Goal: Task Accomplishment & Management: Manage account settings

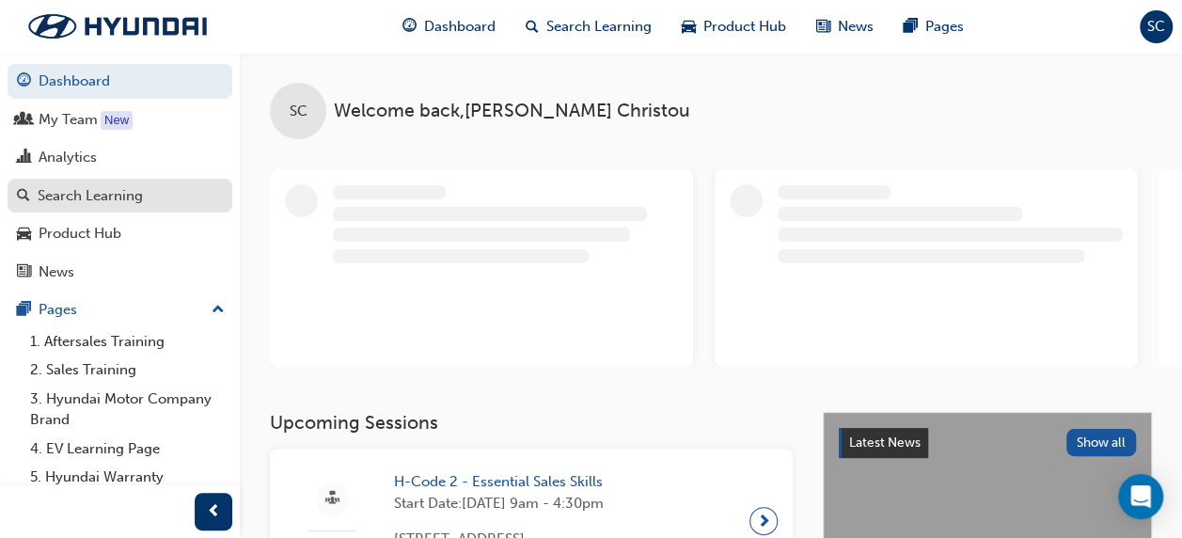
click at [160, 196] on div "Search Learning" at bounding box center [120, 196] width 206 height 24
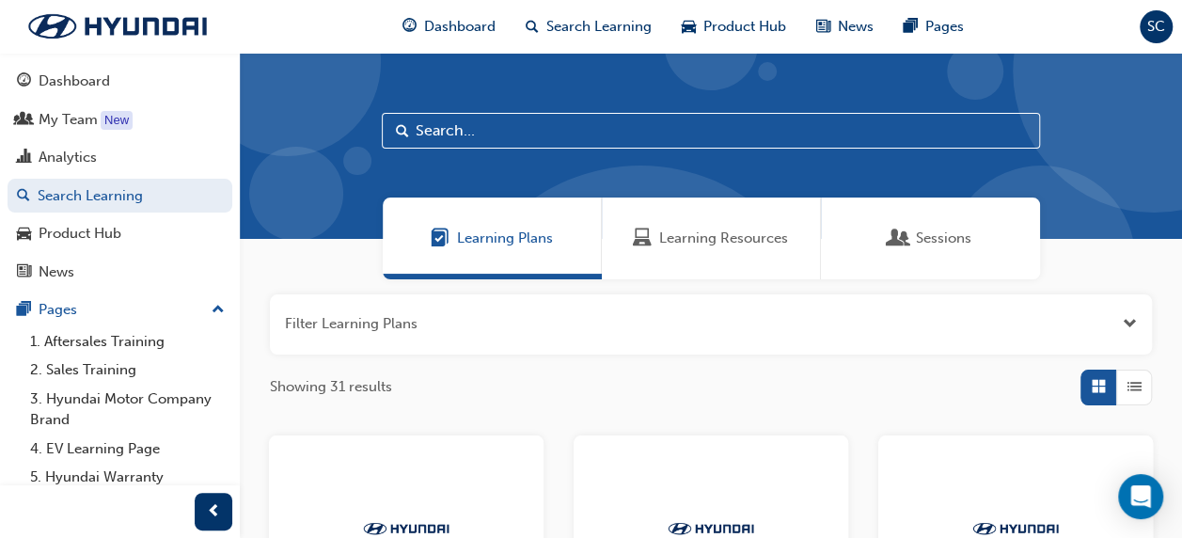
click at [664, 229] on span "Learning Resources" at bounding box center [723, 238] width 129 height 22
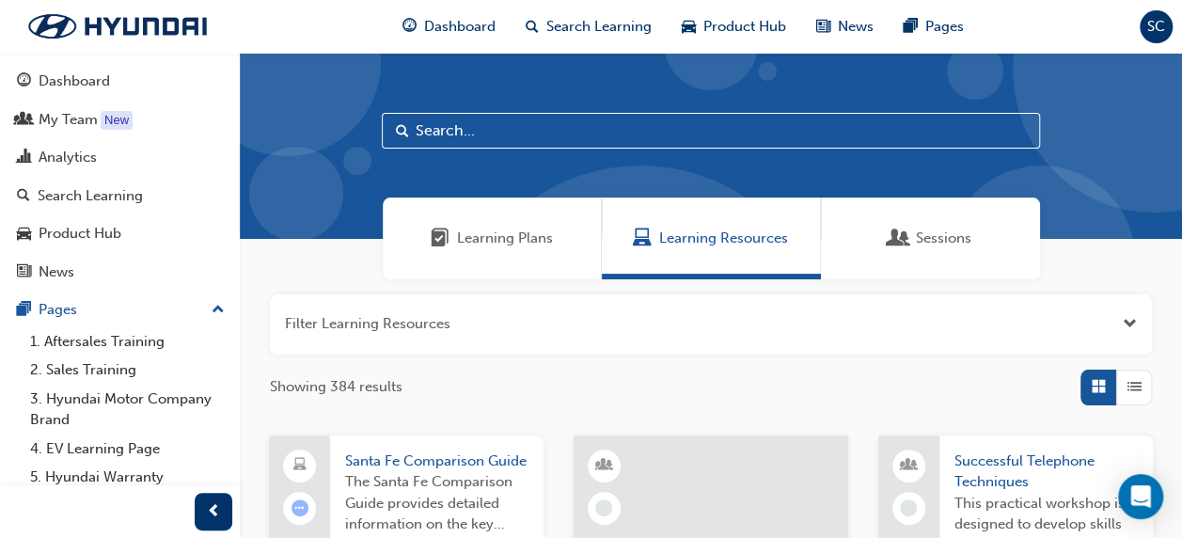
click at [509, 133] on input "text" at bounding box center [711, 131] width 658 height 36
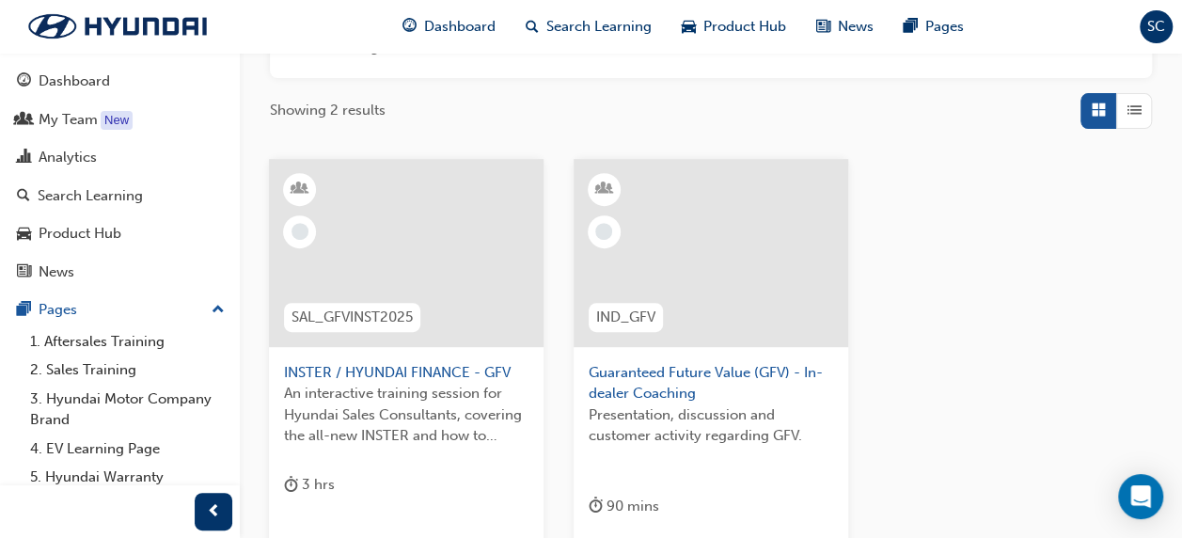
scroll to position [282, 0]
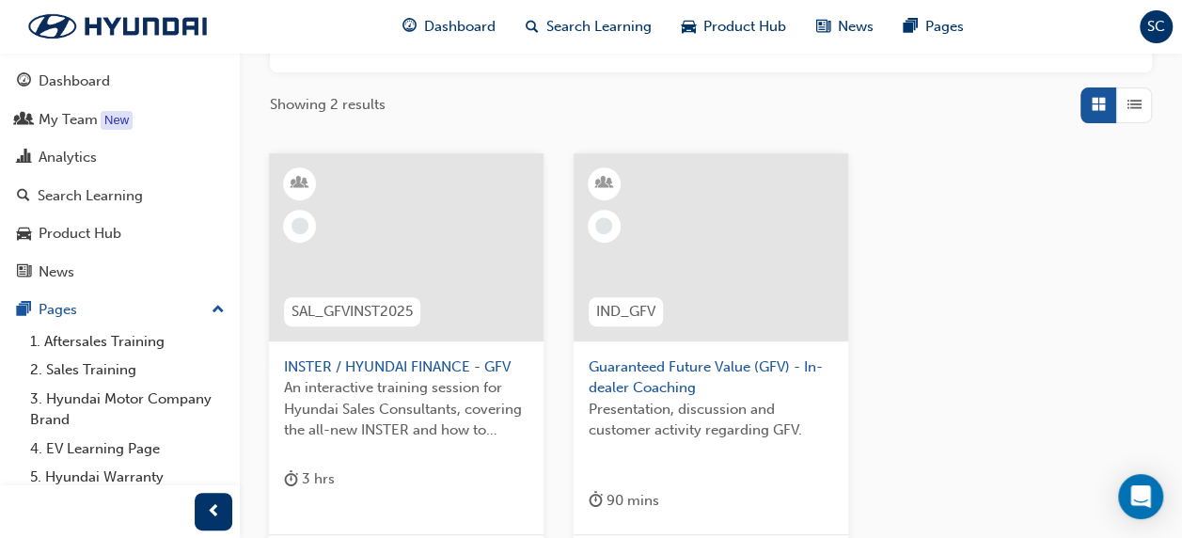
type input "GFV"
click at [630, 369] on span "Guaranteed Future Value (GFV) - In-dealer Coaching" at bounding box center [710, 377] width 244 height 42
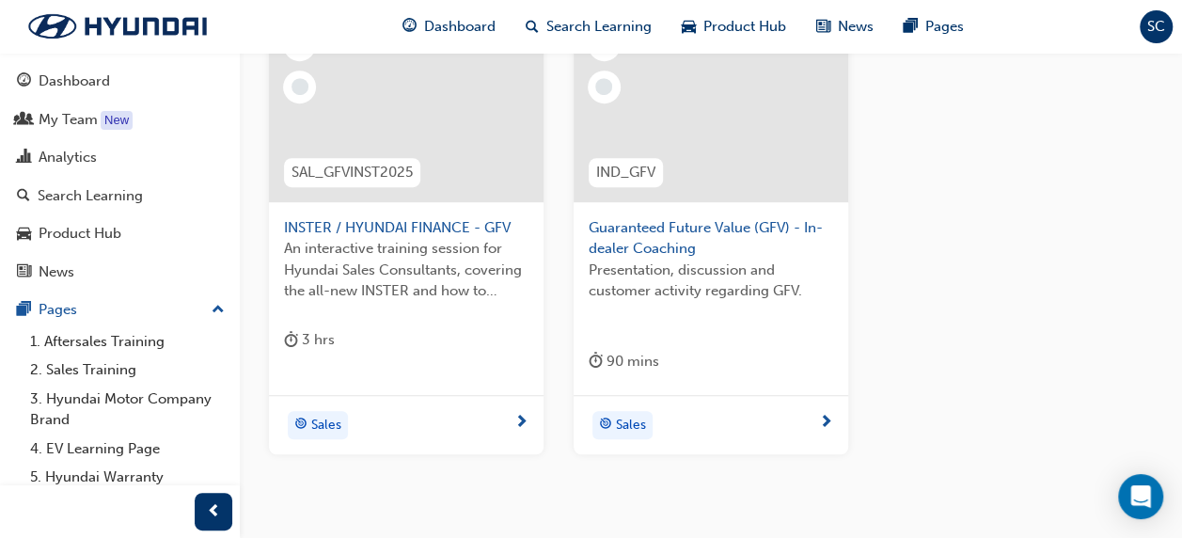
scroll to position [330, 0]
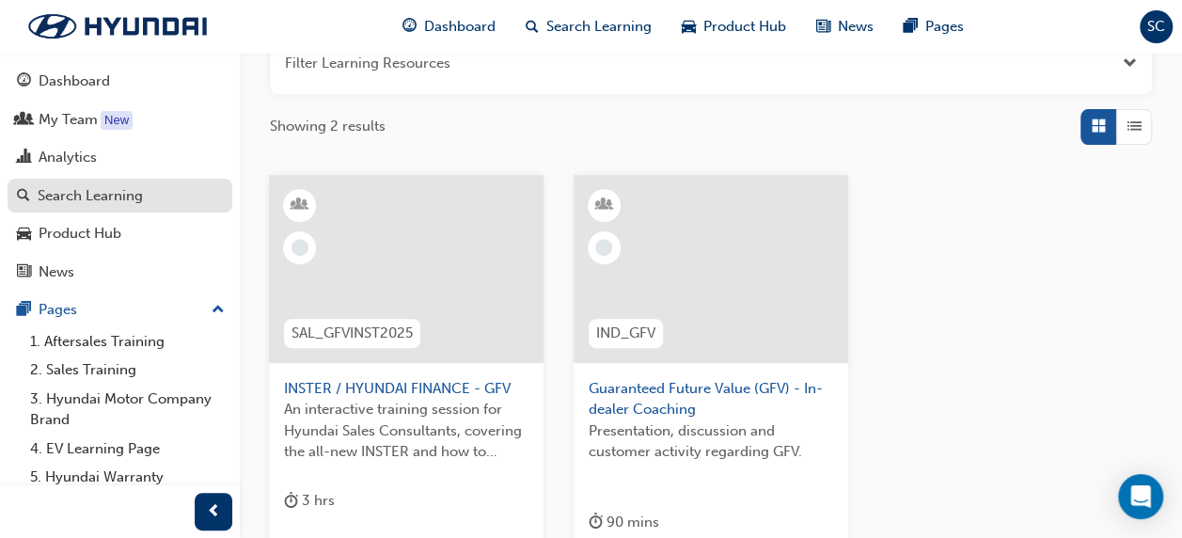
click at [94, 194] on div "Search Learning" at bounding box center [90, 196] width 105 height 22
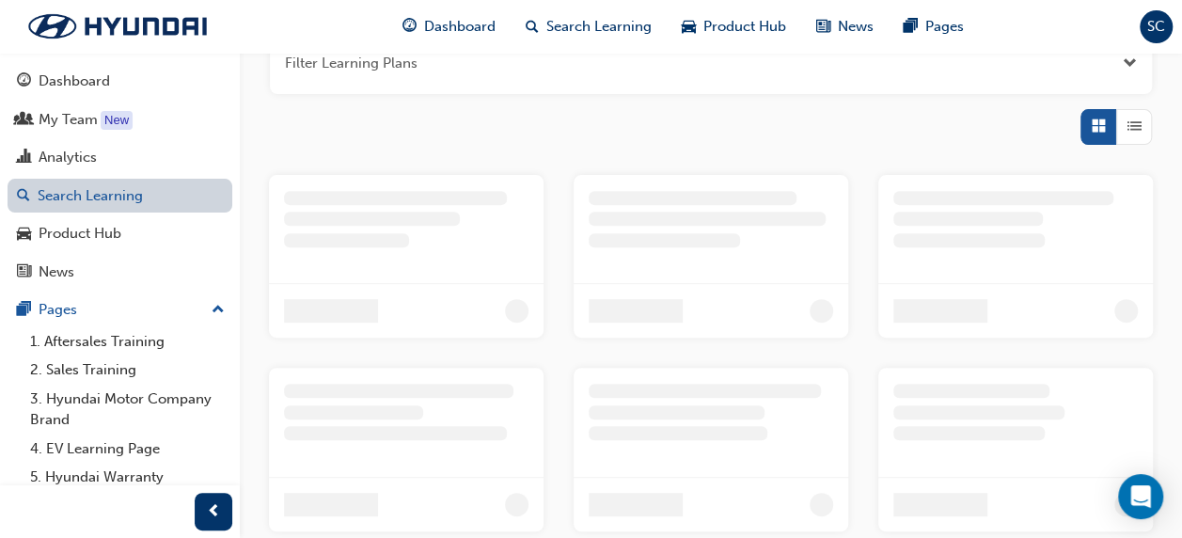
scroll to position [14, 0]
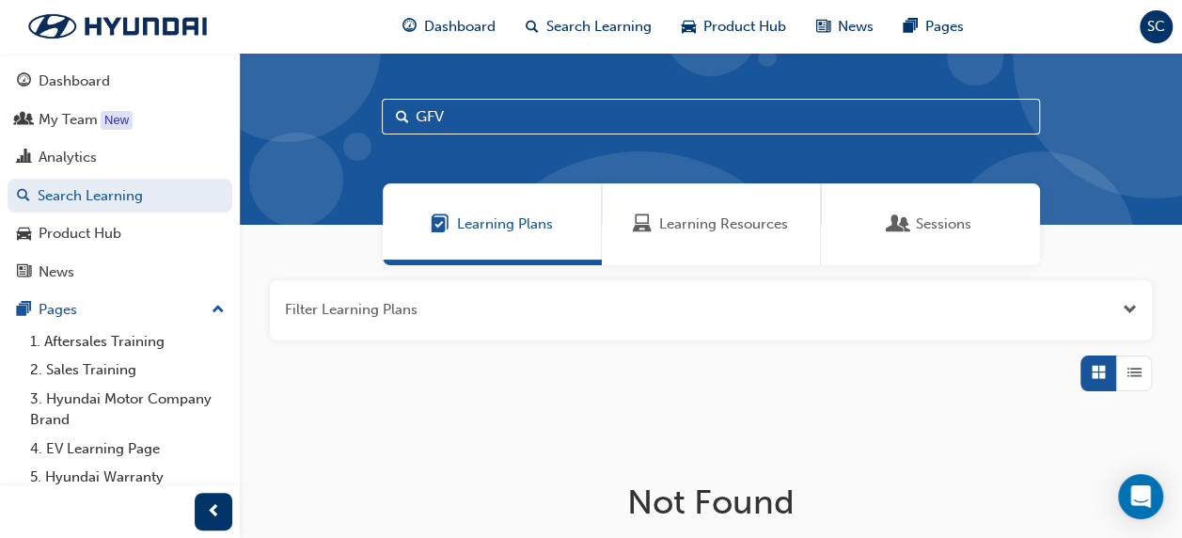
click at [671, 218] on span "Learning Resources" at bounding box center [723, 224] width 129 height 22
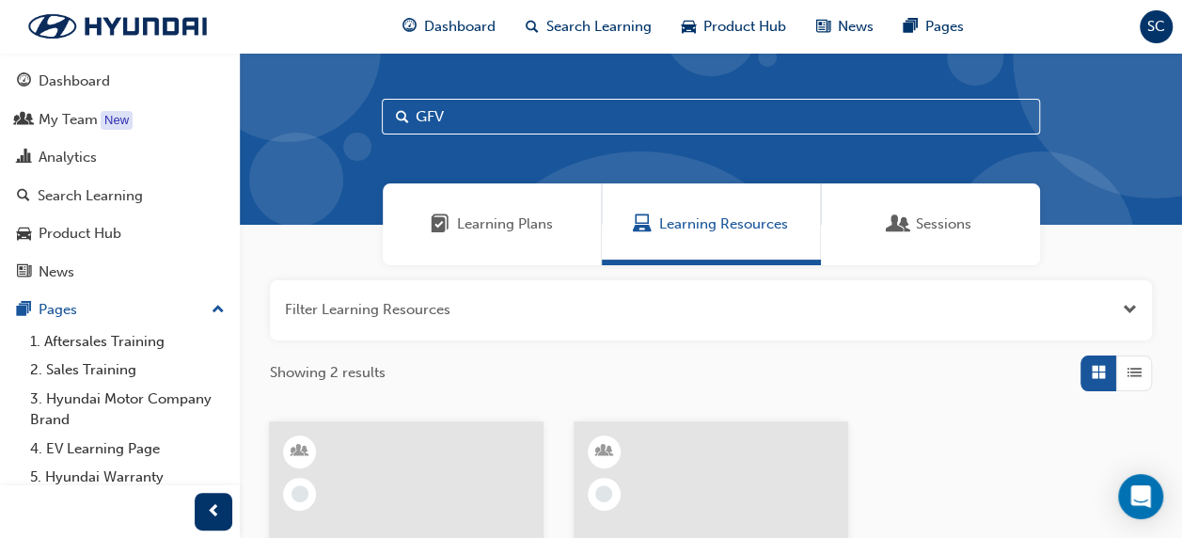
drag, startPoint x: 480, startPoint y: 118, endPoint x: 407, endPoint y: 118, distance: 73.3
click at [407, 118] on div "GFV" at bounding box center [711, 117] width 658 height 36
click at [455, 114] on input "GFV" at bounding box center [711, 117] width 658 height 36
type input "G"
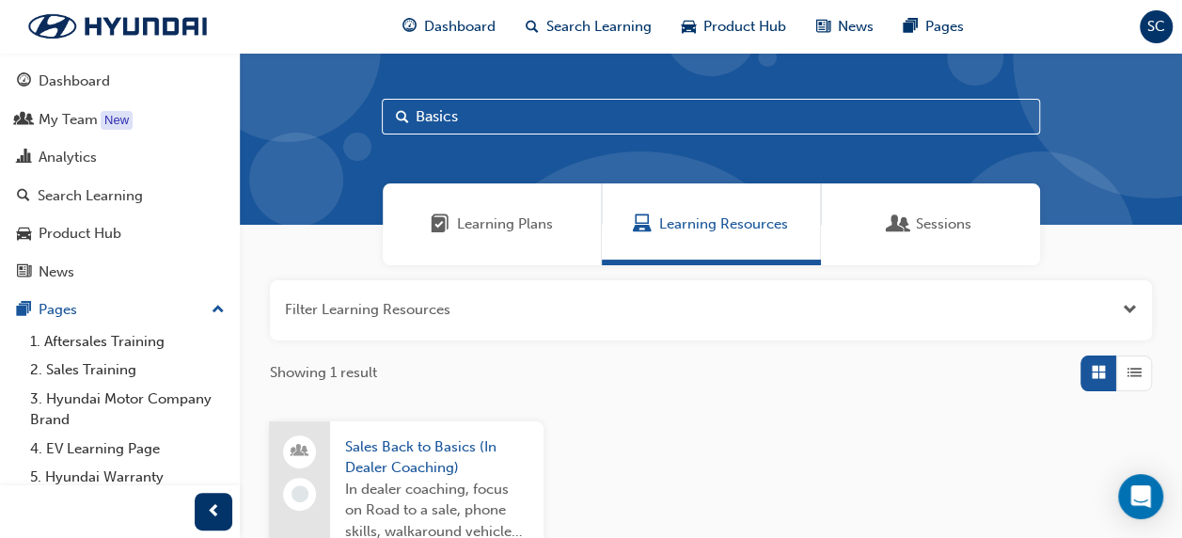
scroll to position [202, 0]
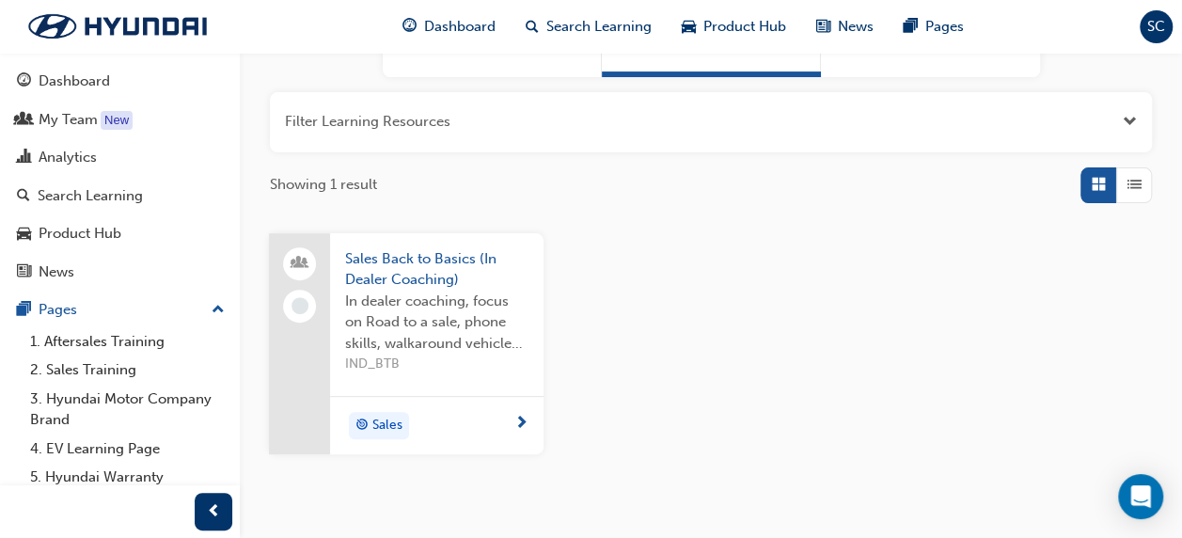
type input "Basics"
click at [406, 264] on span "Sales Back to Basics (In Dealer Coaching)" at bounding box center [436, 269] width 183 height 42
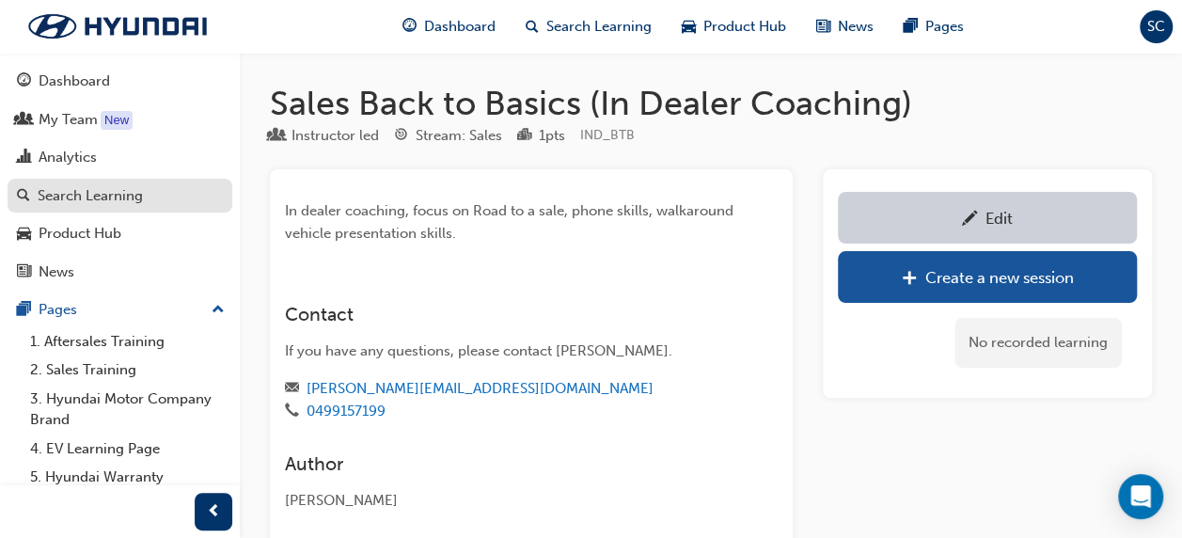
click at [103, 180] on link "Search Learning" at bounding box center [120, 196] width 225 height 35
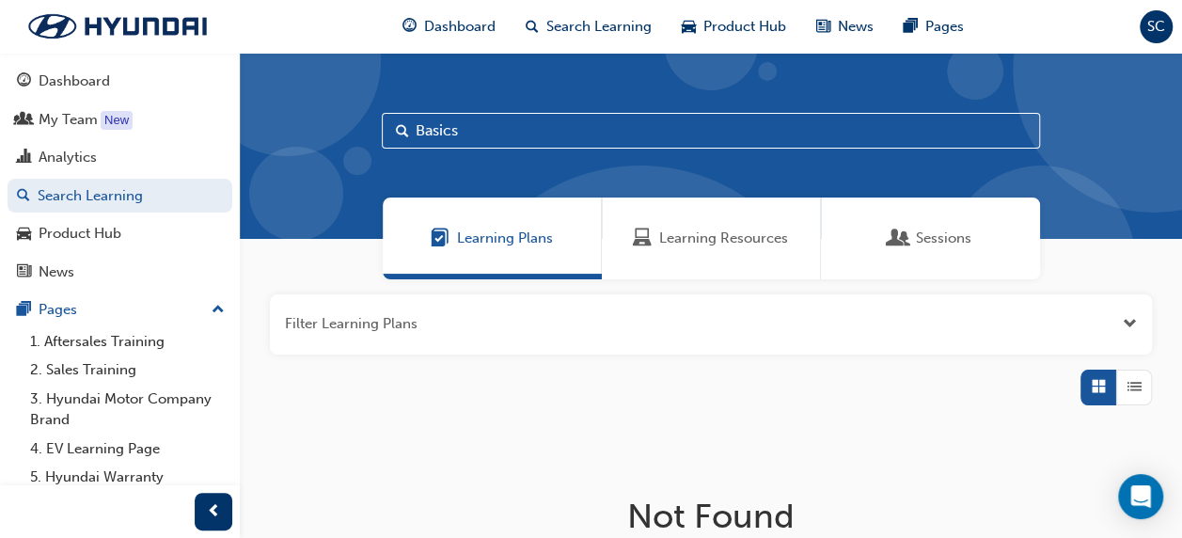
drag, startPoint x: 483, startPoint y: 129, endPoint x: 380, endPoint y: 131, distance: 103.4
click at [380, 131] on div "Basics" at bounding box center [711, 146] width 942 height 186
click at [481, 130] on input "Basics" at bounding box center [711, 131] width 658 height 36
type input "B"
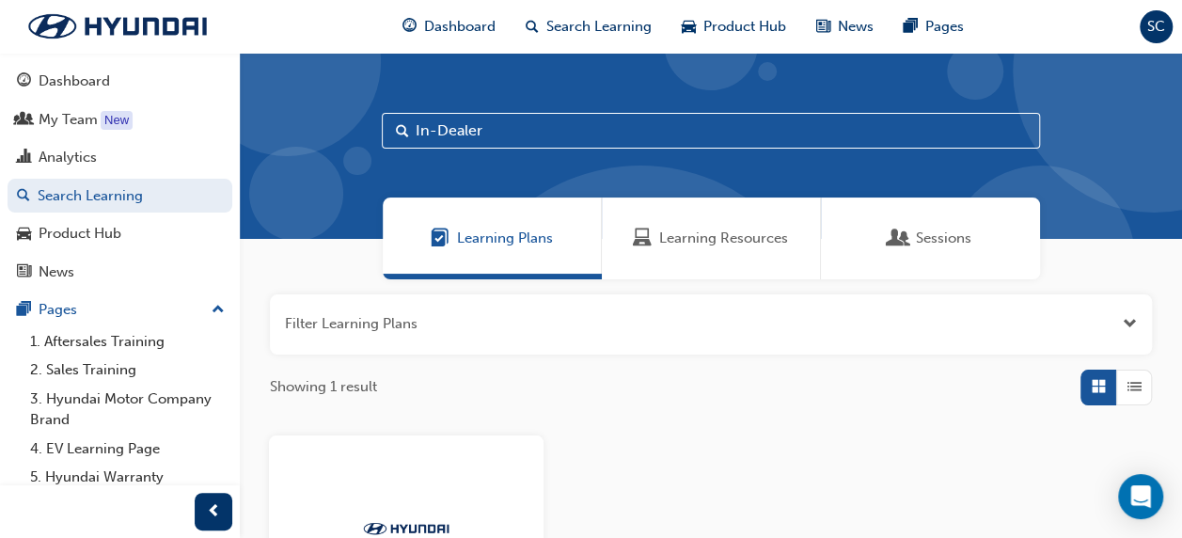
type input "In-Dealer"
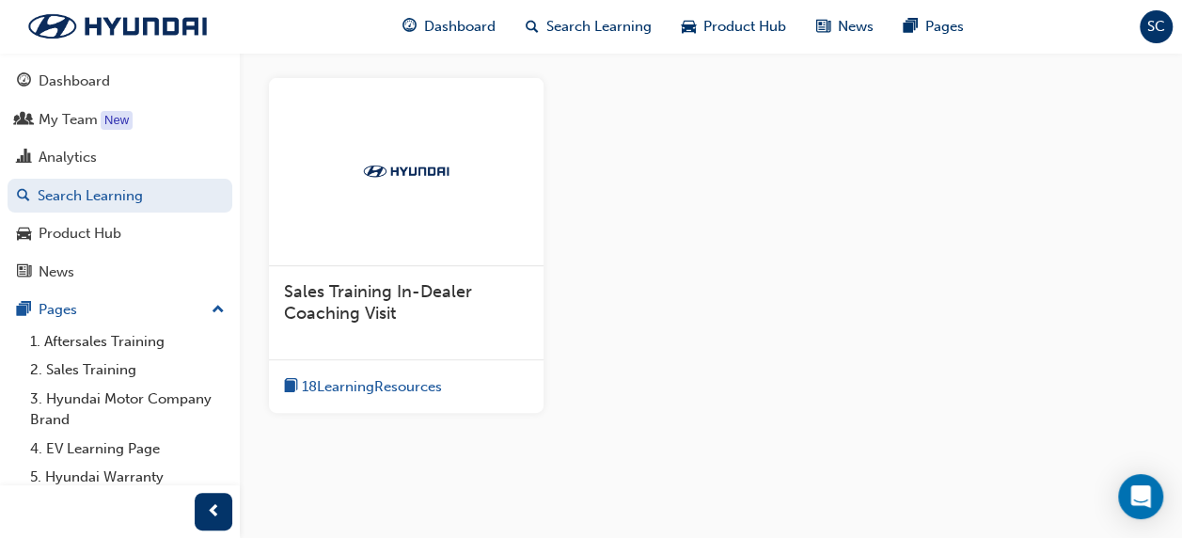
scroll to position [376, 0]
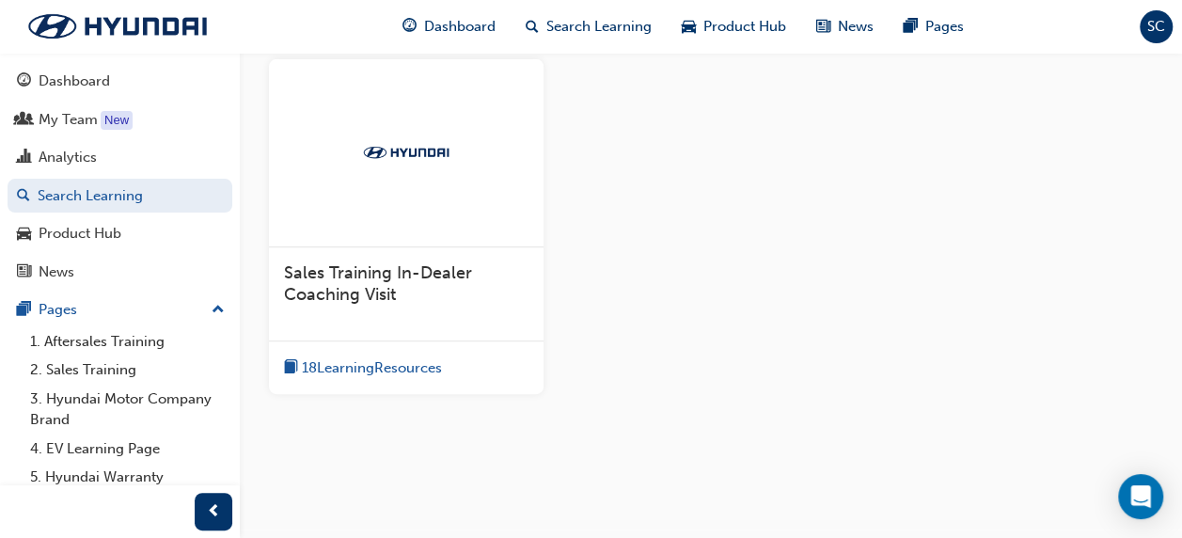
click at [361, 275] on span "Sales Training In-Dealer Coaching Visit" at bounding box center [378, 283] width 188 height 43
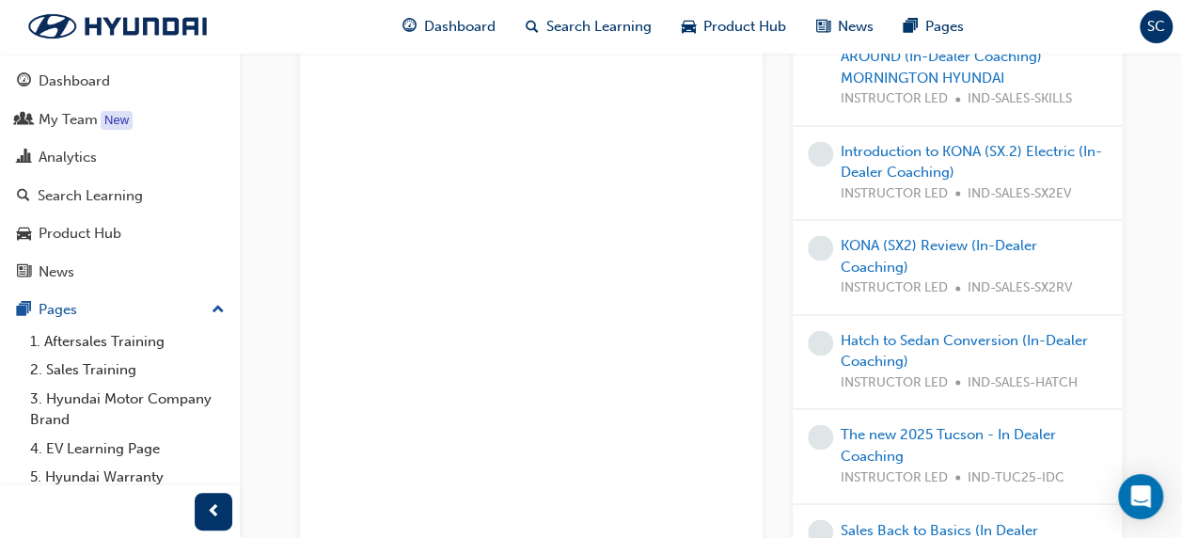
scroll to position [1410, 0]
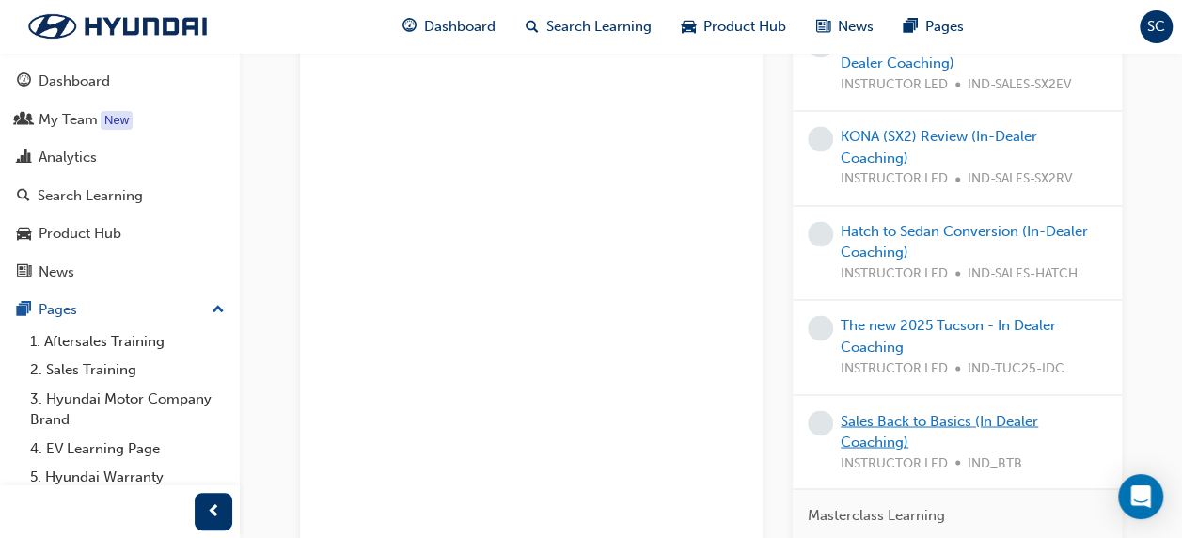
click at [855, 412] on link "Sales Back to Basics (In Dealer Coaching)" at bounding box center [938, 431] width 197 height 39
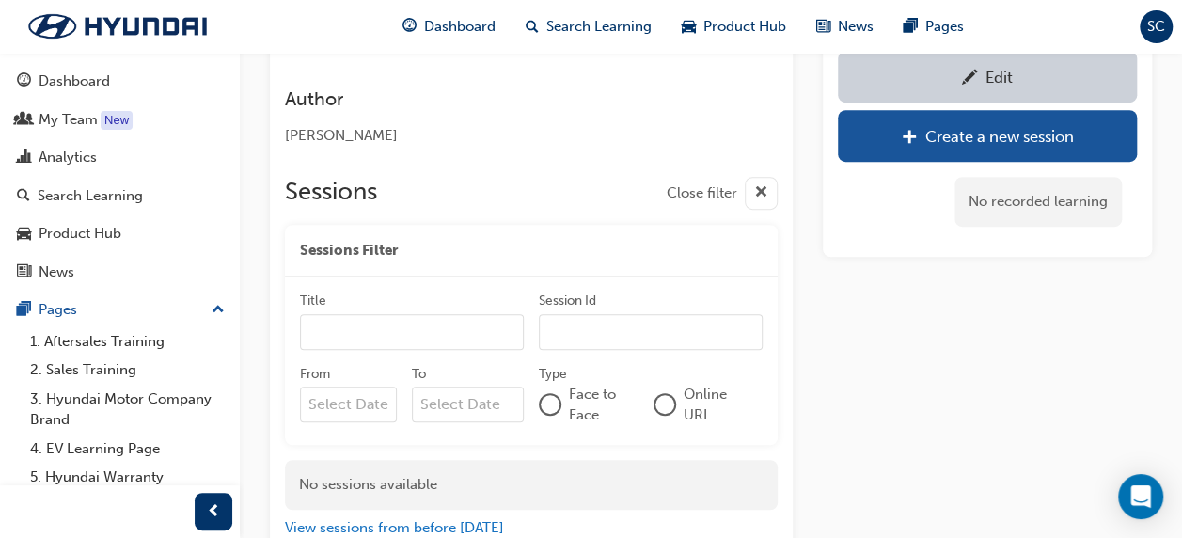
scroll to position [299, 0]
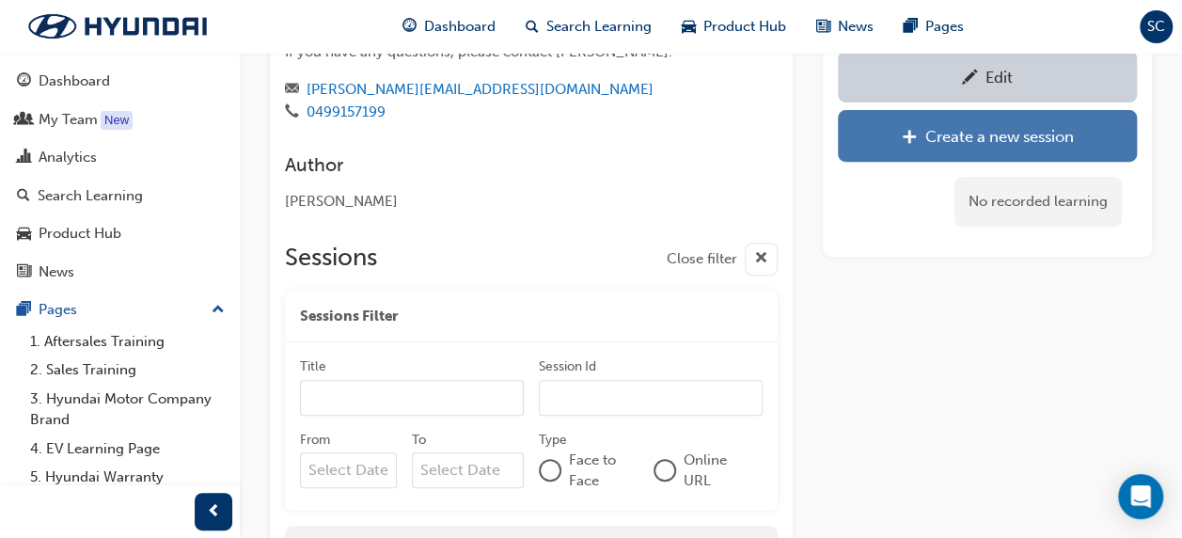
click at [899, 140] on div "Create a new session" at bounding box center [987, 136] width 271 height 24
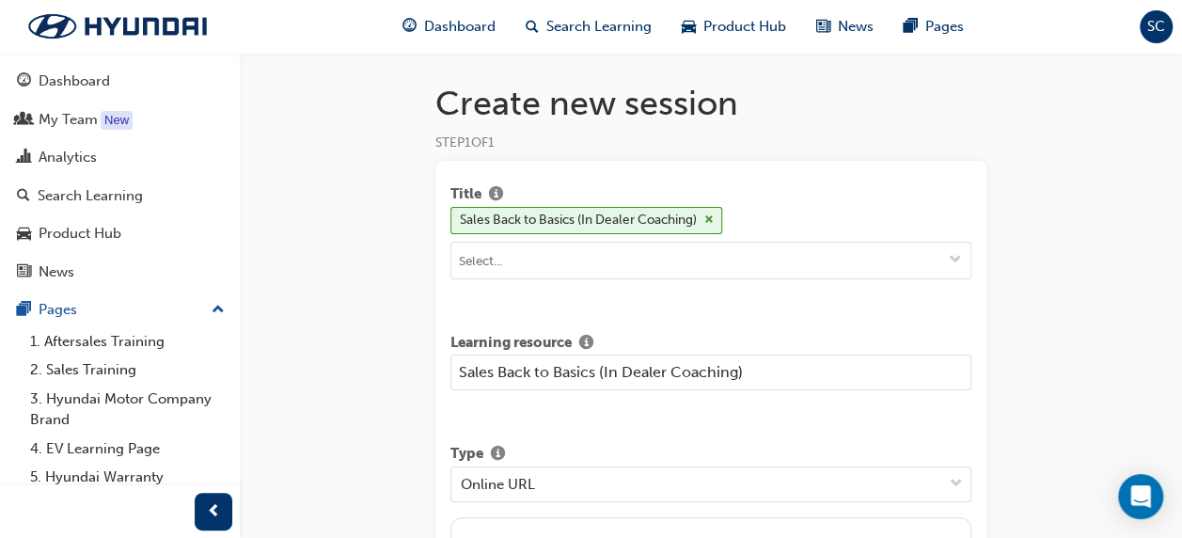
click at [786, 380] on input "Sales Back to Basics (In Dealer Coaching)" at bounding box center [710, 372] width 521 height 36
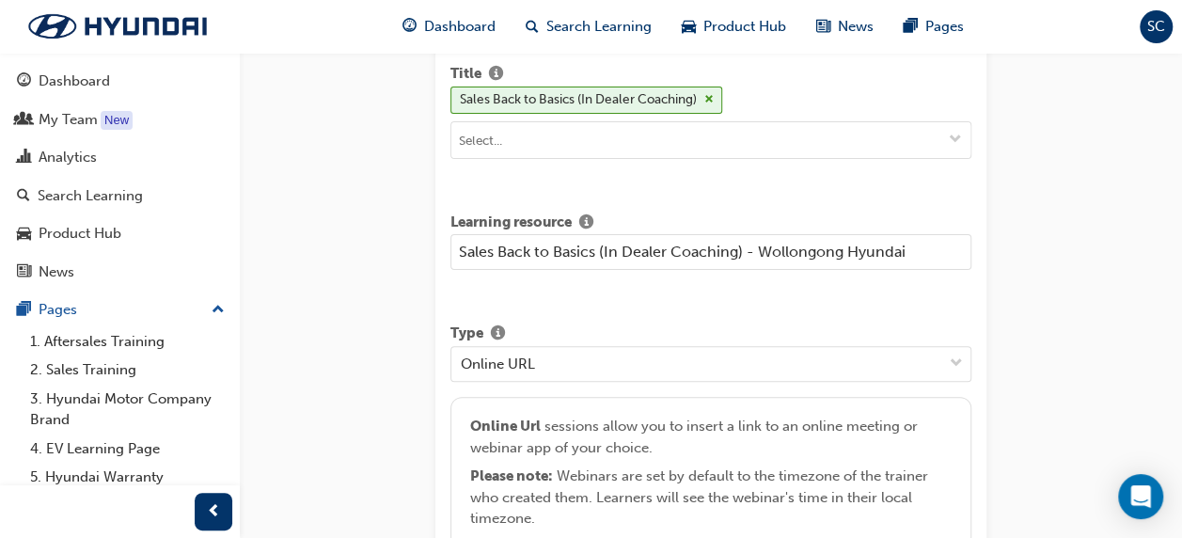
scroll to position [188, 0]
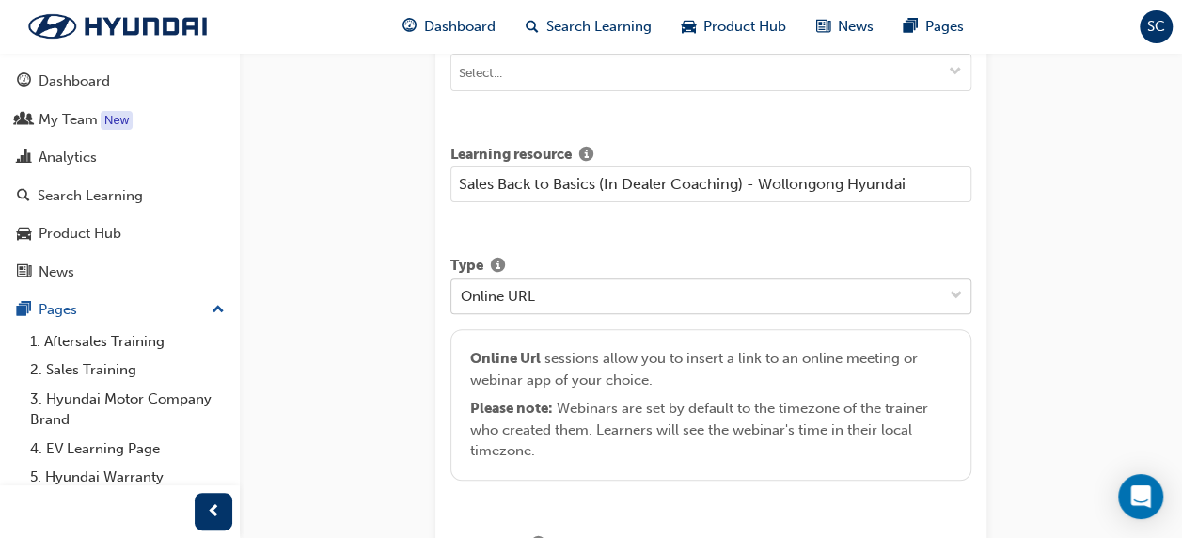
type input "Sales Back to Basics (In Dealer Coaching) - Wollongong Hyundai"
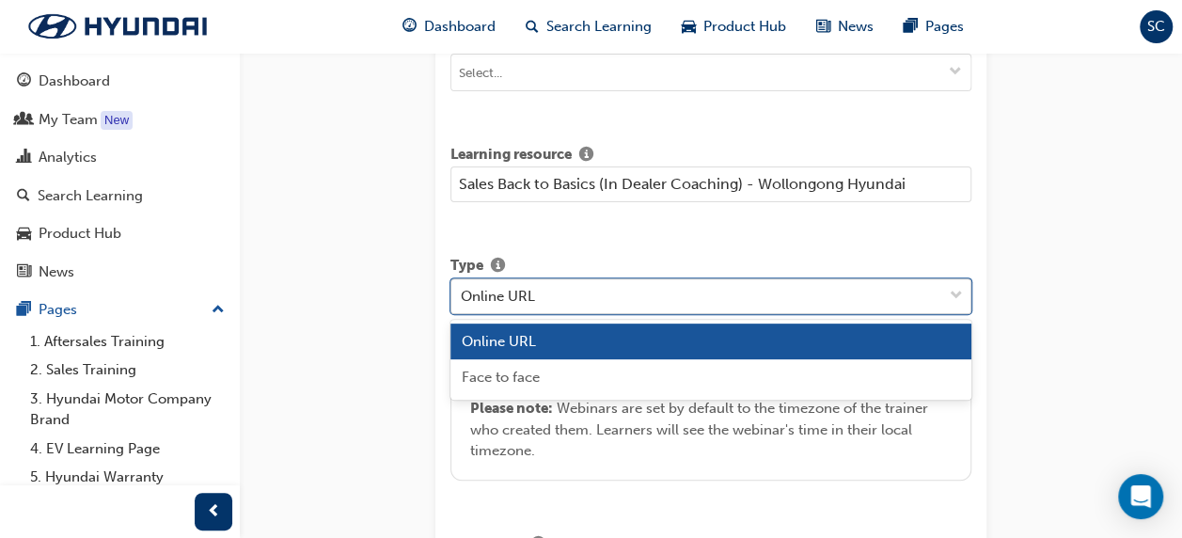
click at [951, 291] on span "down-icon" at bounding box center [955, 296] width 13 height 24
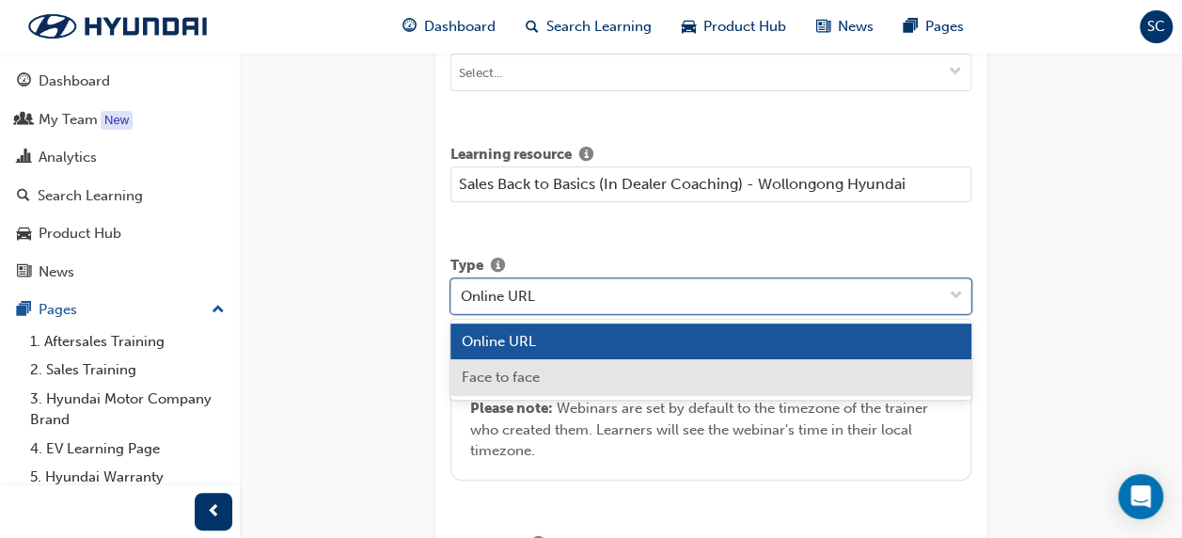
click at [790, 363] on div "Face to face" at bounding box center [710, 377] width 521 height 37
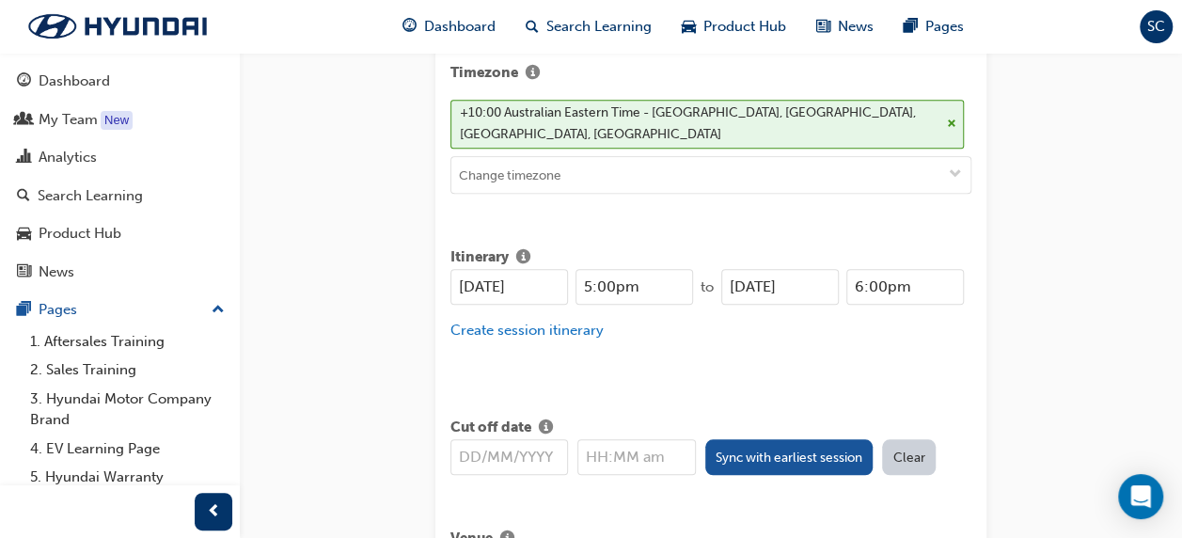
scroll to position [752, 0]
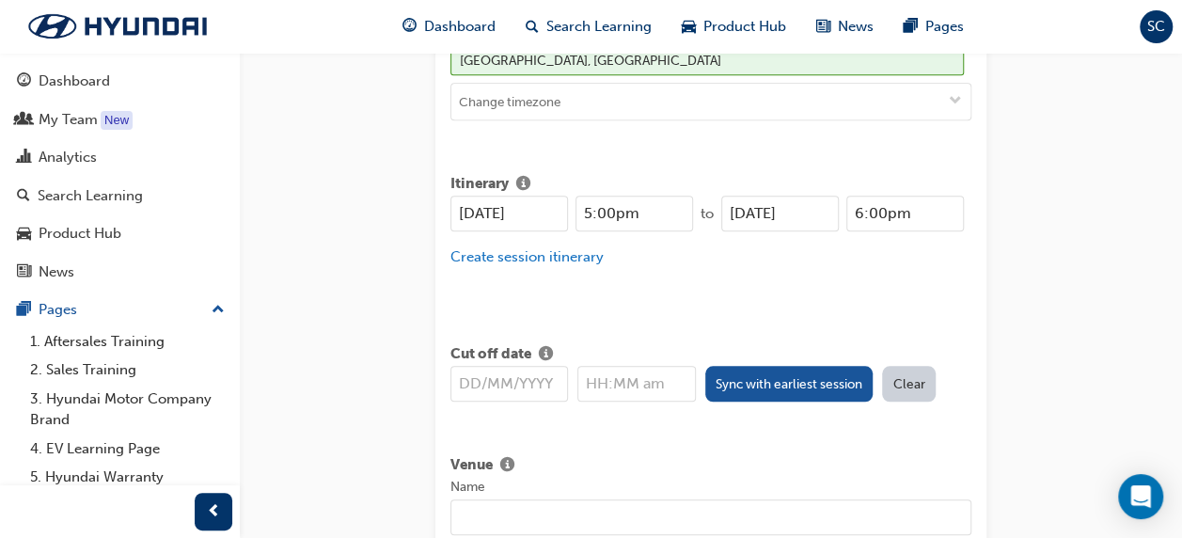
click at [471, 196] on input "[DATE]" at bounding box center [509, 214] width 118 height 36
type input "[DATE]"
click at [741, 196] on input "[DATE]" at bounding box center [780, 214] width 118 height 36
click at [744, 196] on input "[DATE]" at bounding box center [780, 214] width 118 height 36
type input "[DATE]"
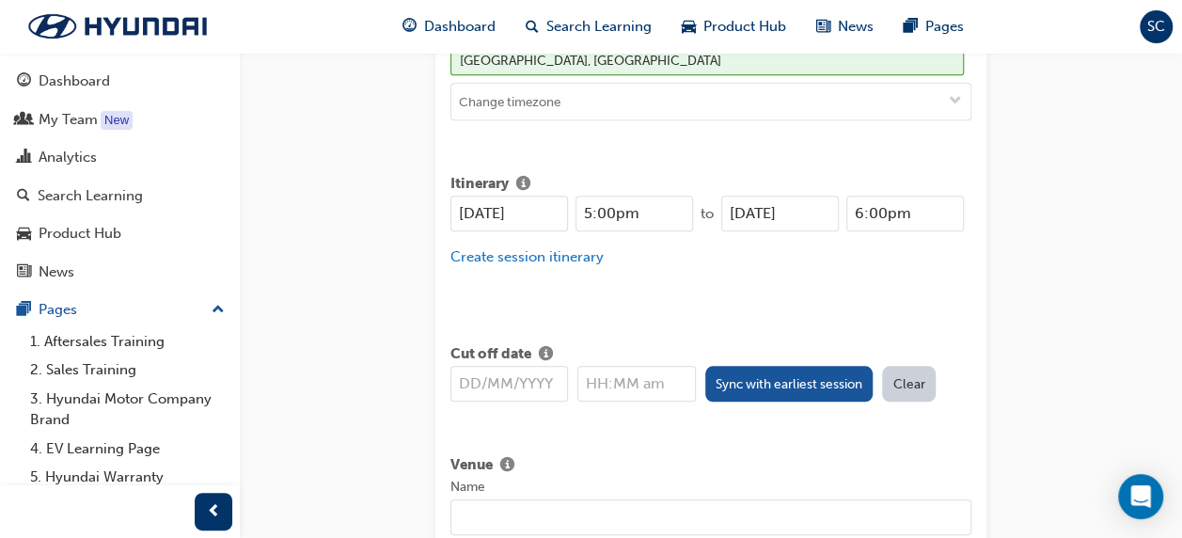
click at [590, 196] on input "5:00pm" at bounding box center [634, 214] width 118 height 36
click at [632, 196] on input "10:00pm" at bounding box center [634, 214] width 118 height 36
type input "10:00am"
click at [885, 196] on input "6:00pm" at bounding box center [905, 214] width 118 height 36
type input "12:00pm"
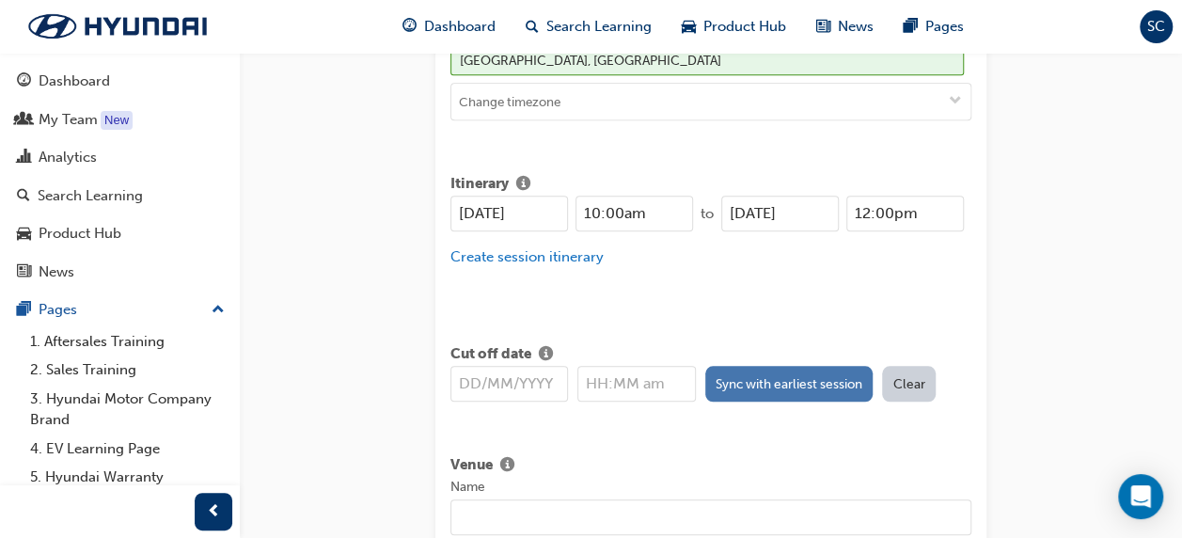
click at [784, 366] on button "Sync with earliest session" at bounding box center [789, 384] width 168 height 36
type input "[DATE]"
type input "10:00am"
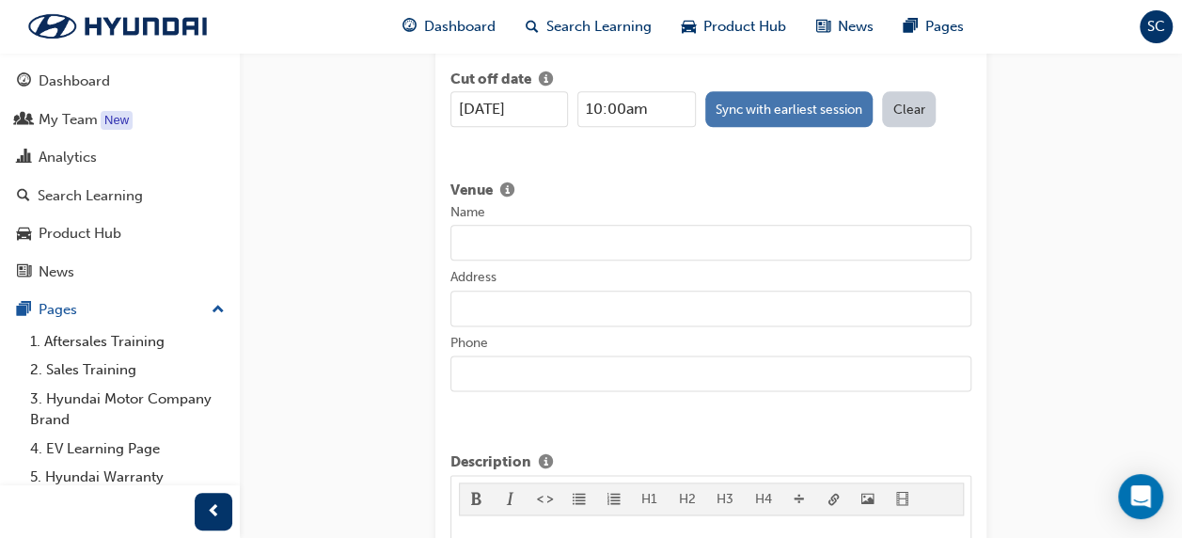
scroll to position [1034, 0]
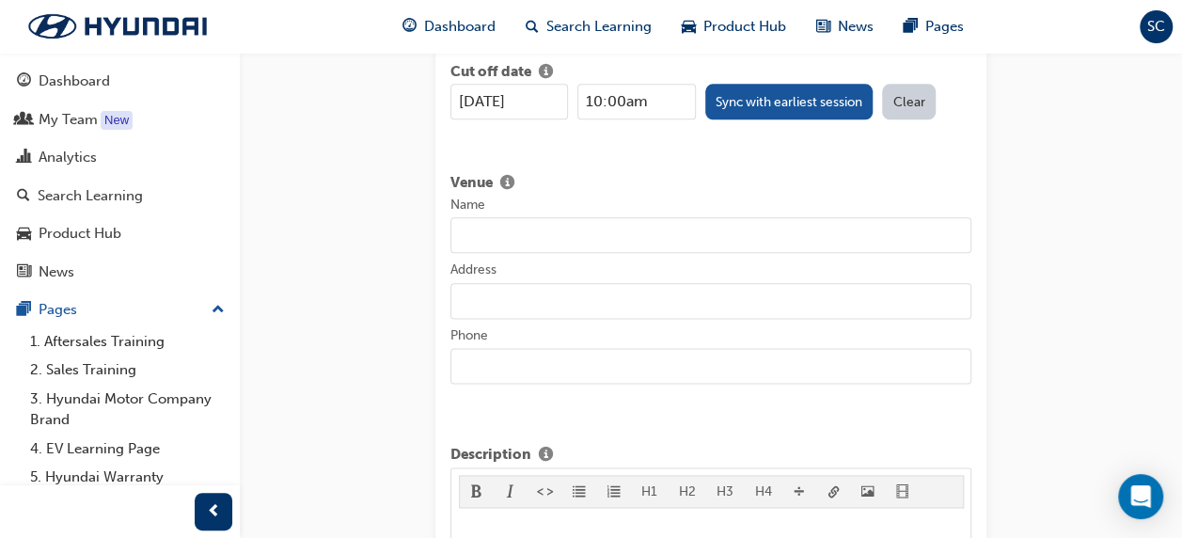
click at [481, 217] on input "Name" at bounding box center [710, 235] width 521 height 36
type input "Wollongong City Hyundai"
click at [496, 283] on input "Address" at bounding box center [710, 301] width 521 height 36
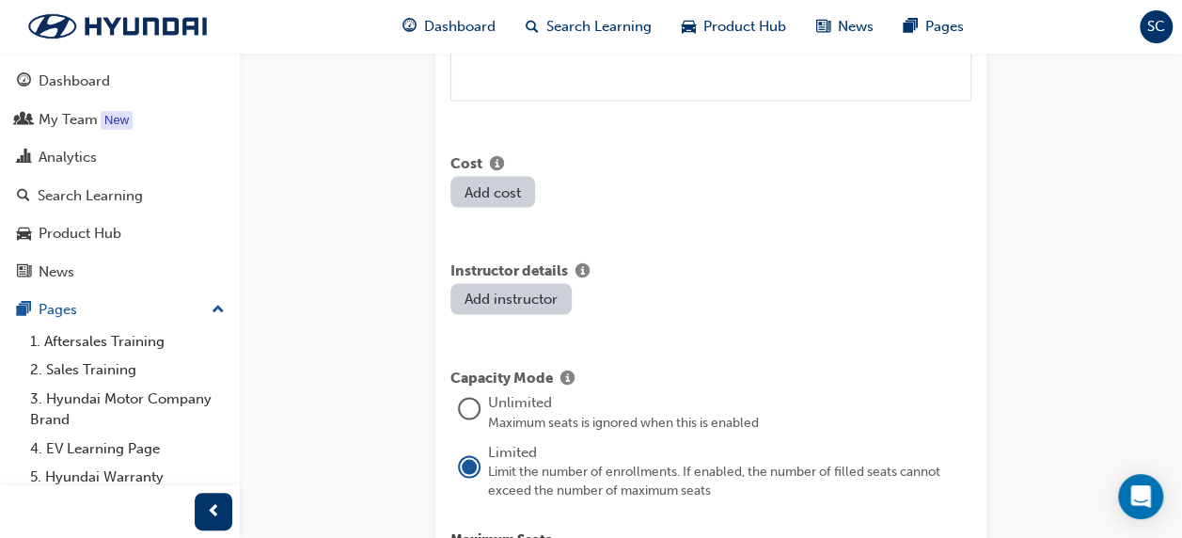
scroll to position [1692, 0]
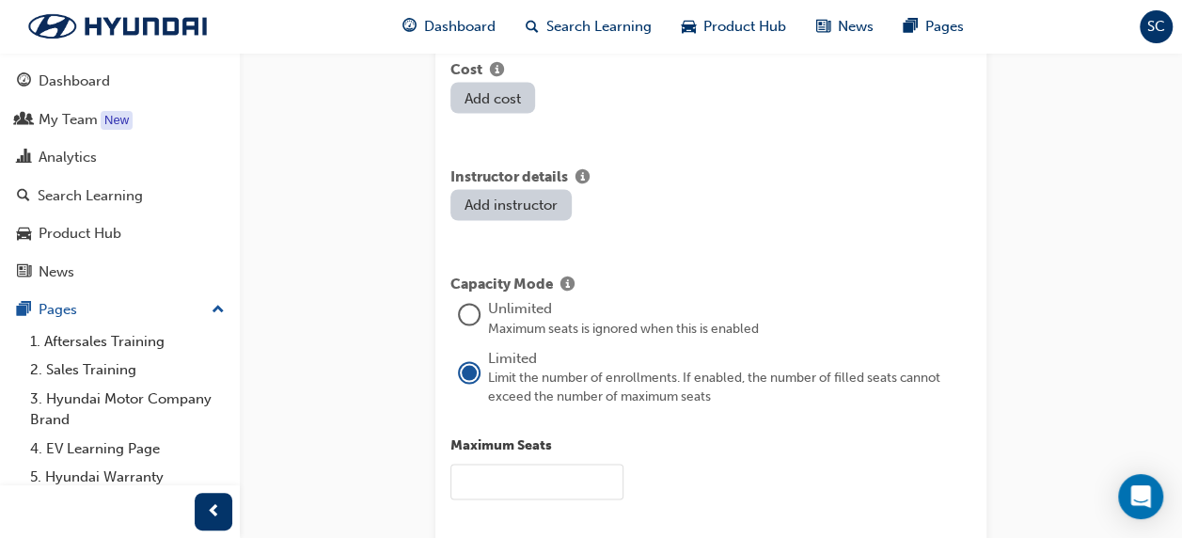
click at [520, 189] on button "Add instructor" at bounding box center [510, 204] width 121 height 31
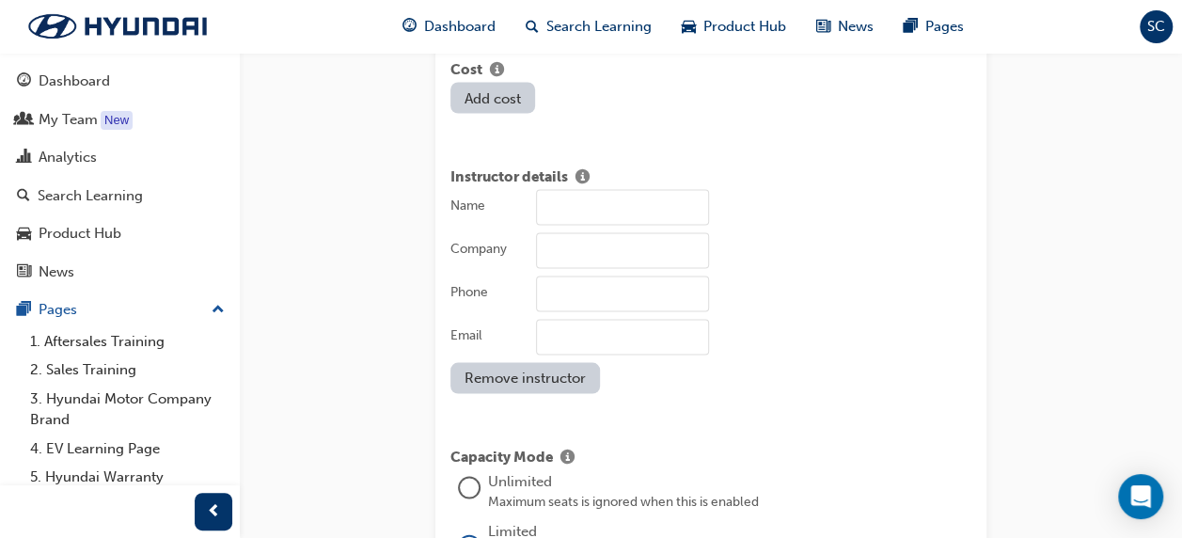
click at [545, 189] on input "Name" at bounding box center [622, 207] width 173 height 36
type input "[PERSON_NAME]"
type input "HMCA"
type input "0499178923"
type input "[EMAIL_ADDRESS][DOMAIN_NAME]"
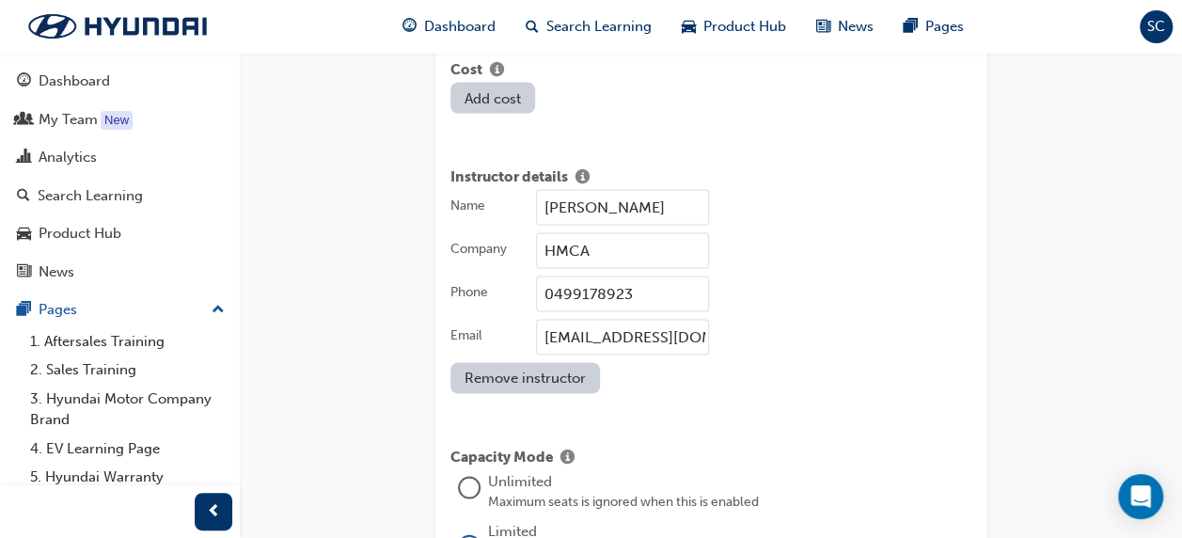
click at [831, 319] on div "[EMAIL_ADDRESS][DOMAIN_NAME]" at bounding box center [753, 337] width 435 height 36
click at [709, 319] on input "[EMAIL_ADDRESS][DOMAIN_NAME]" at bounding box center [622, 337] width 173 height 36
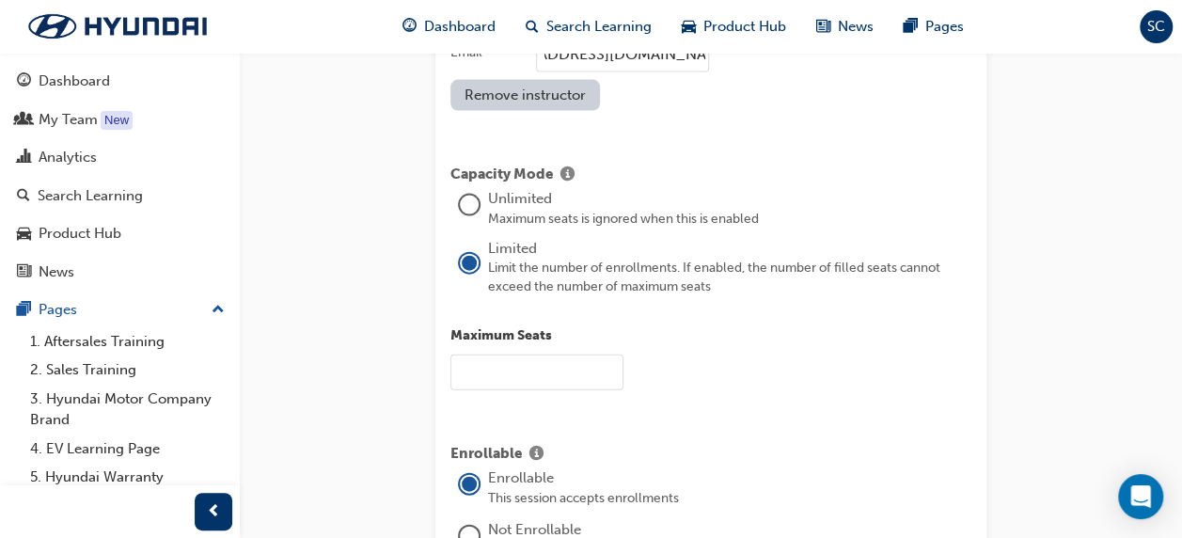
scroll to position [0, 0]
click at [524, 354] on input "text" at bounding box center [536, 372] width 173 height 36
type input "1"
click at [833, 354] on div "1" at bounding box center [710, 372] width 521 height 36
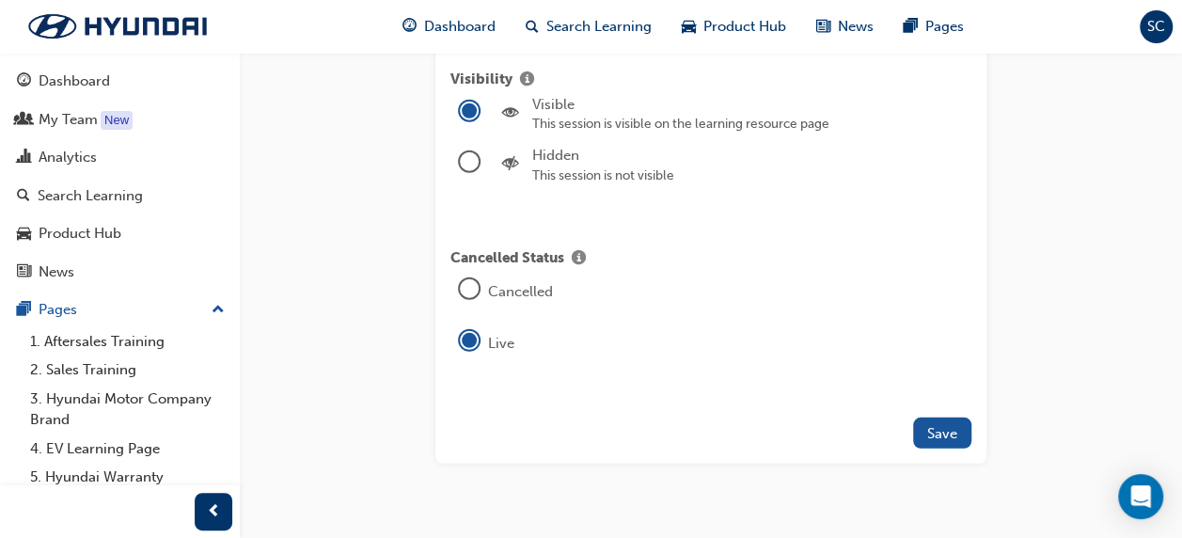
scroll to position [2531, 0]
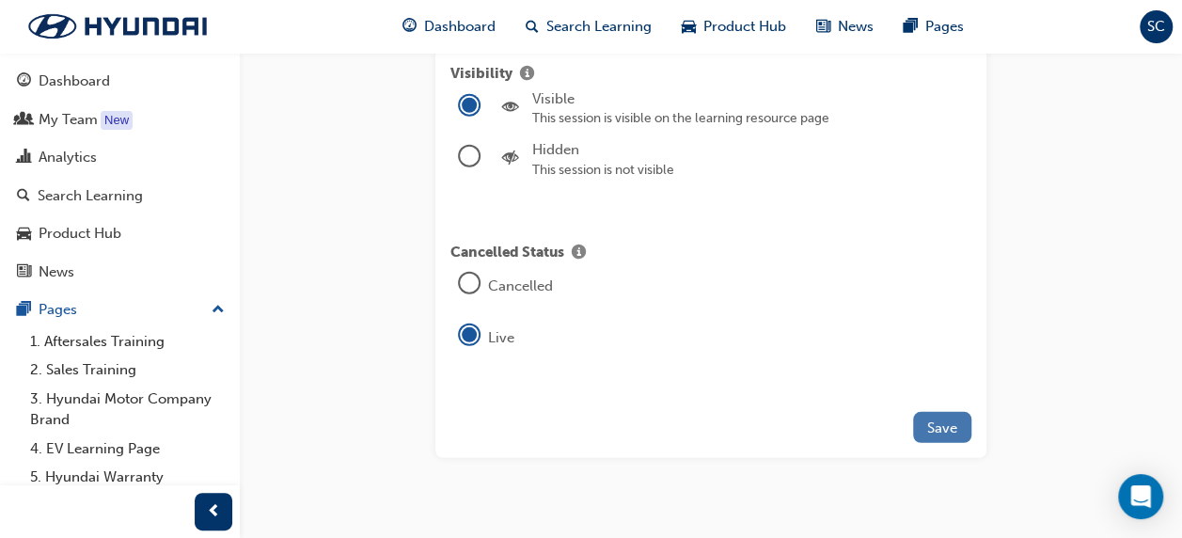
click at [928, 419] on span "Save" at bounding box center [942, 427] width 30 height 17
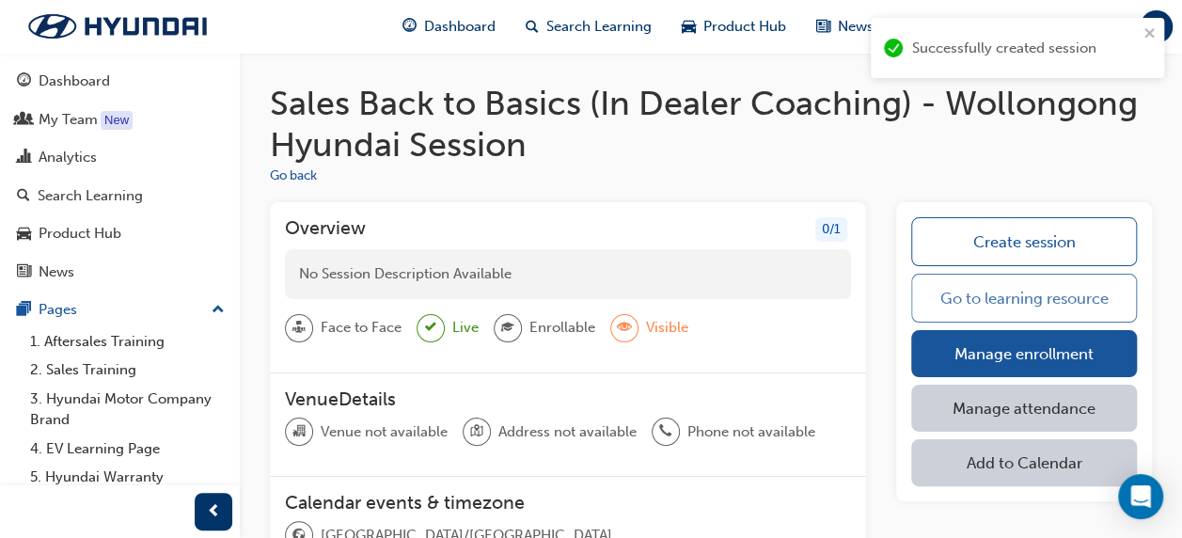
click at [994, 290] on link "Go to learning resource" at bounding box center [1024, 298] width 226 height 49
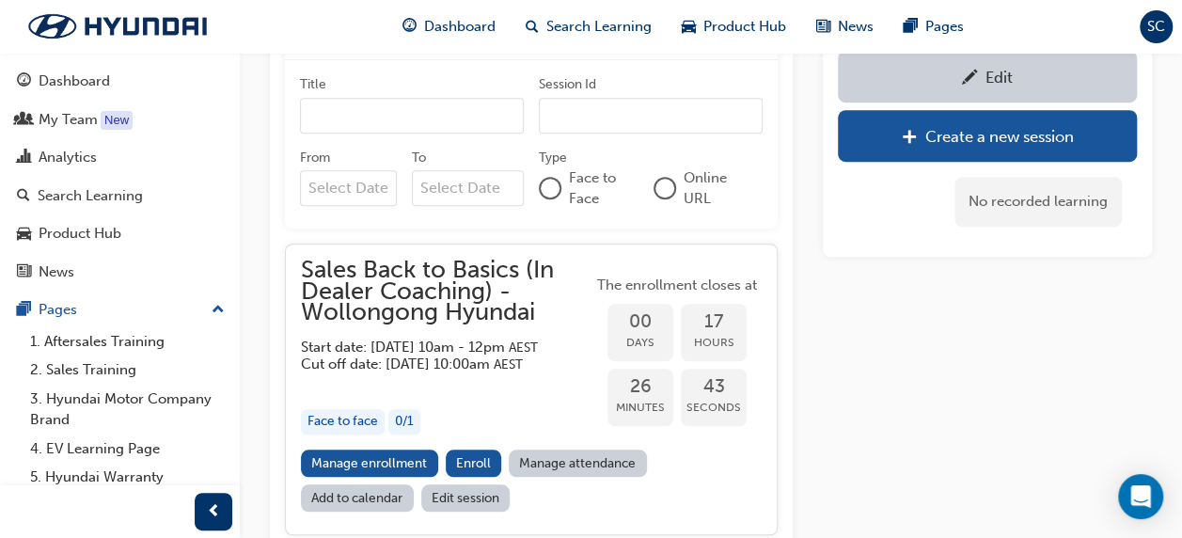
scroll to position [675, 0]
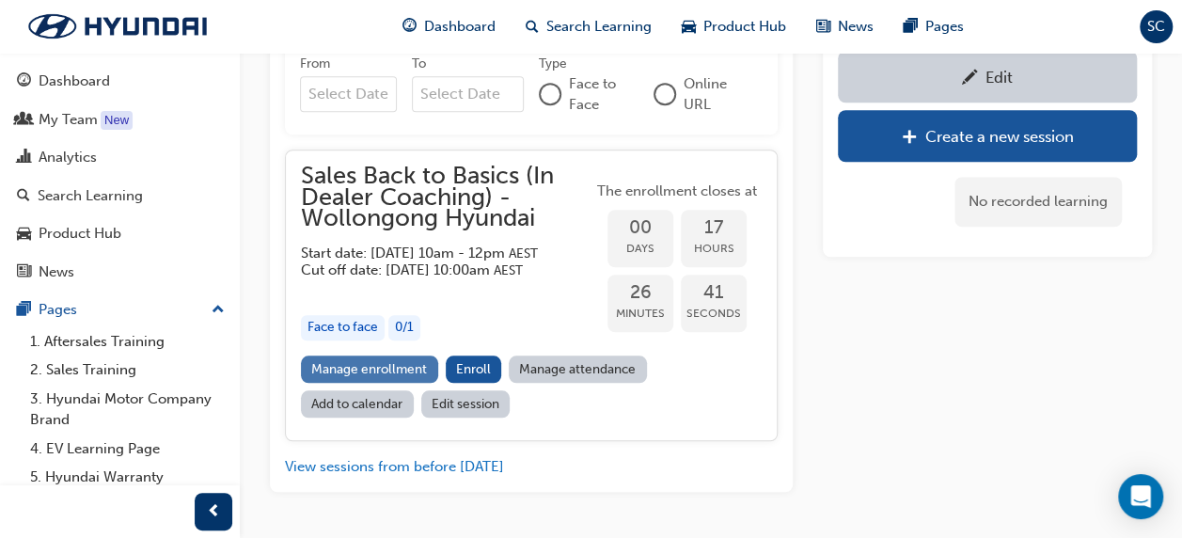
click at [415, 383] on link "Manage enrollment" at bounding box center [369, 368] width 137 height 27
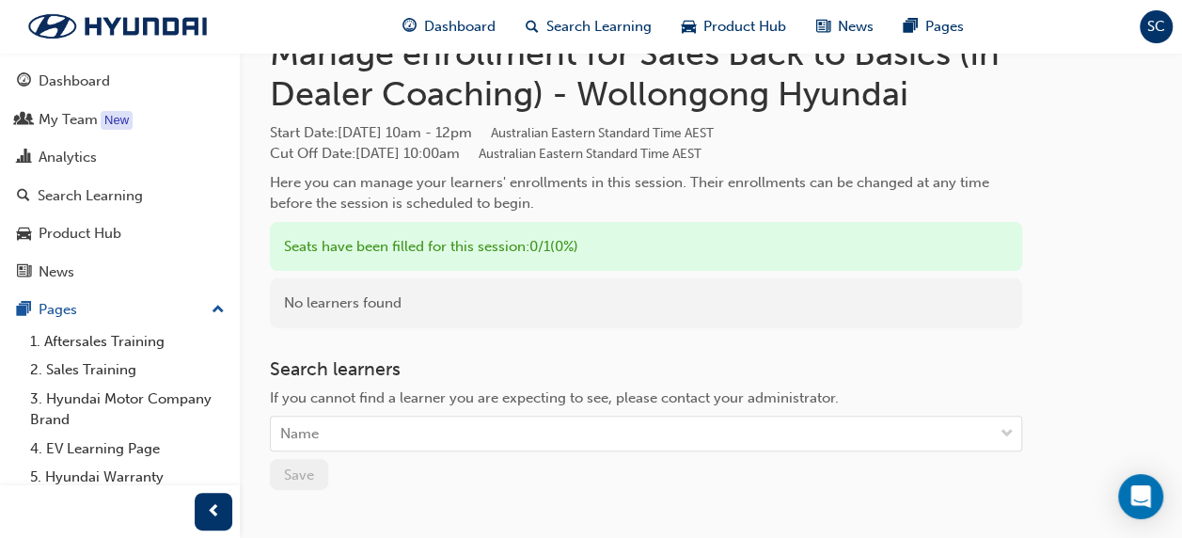
scroll to position [188, 0]
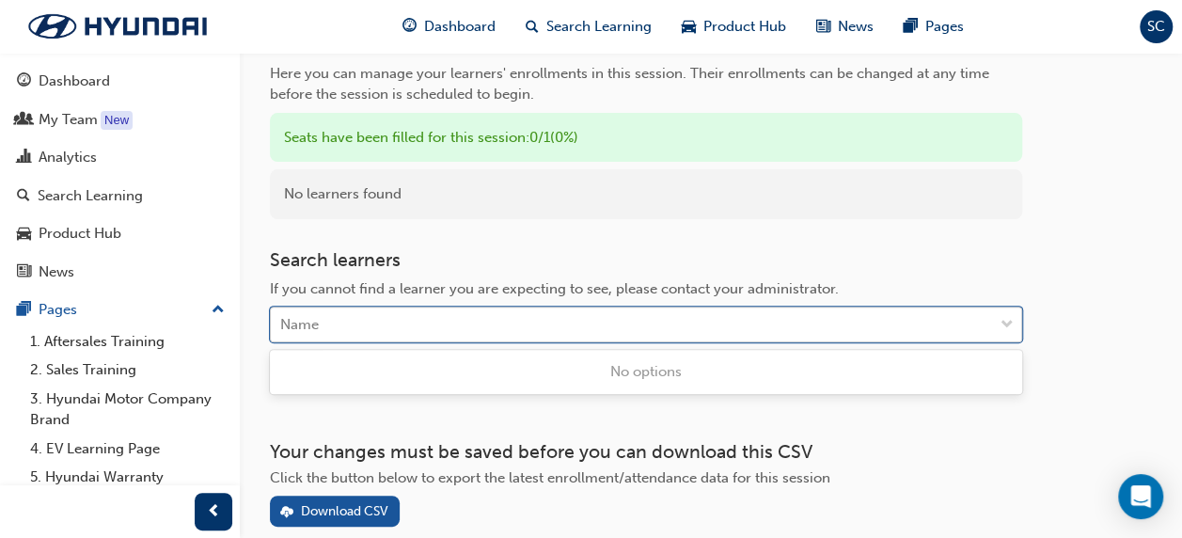
click at [384, 332] on div "Name" at bounding box center [632, 324] width 722 height 33
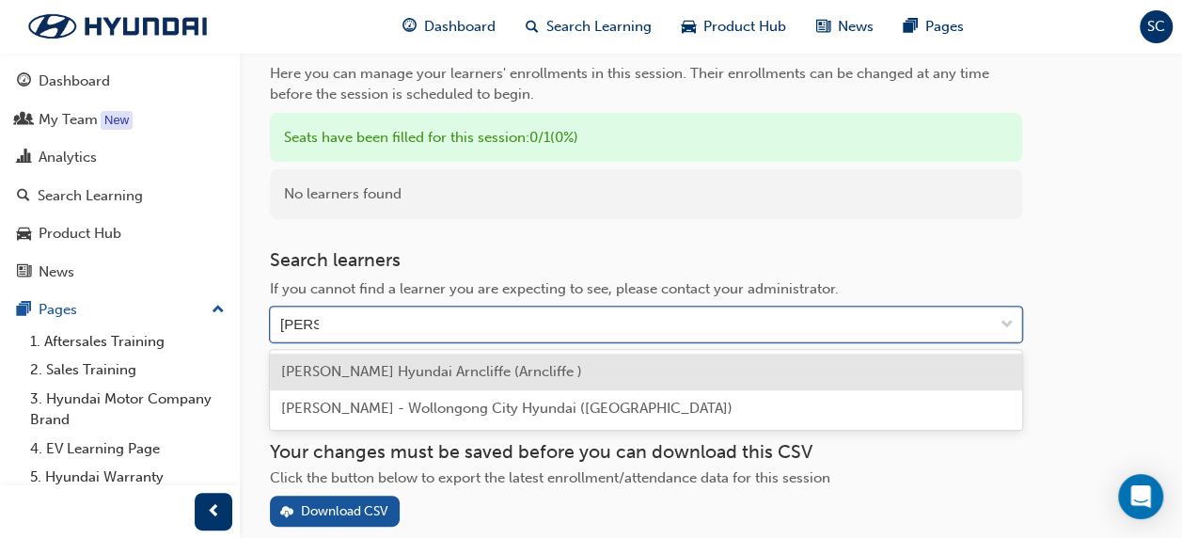
type input "[PERSON_NAME]"
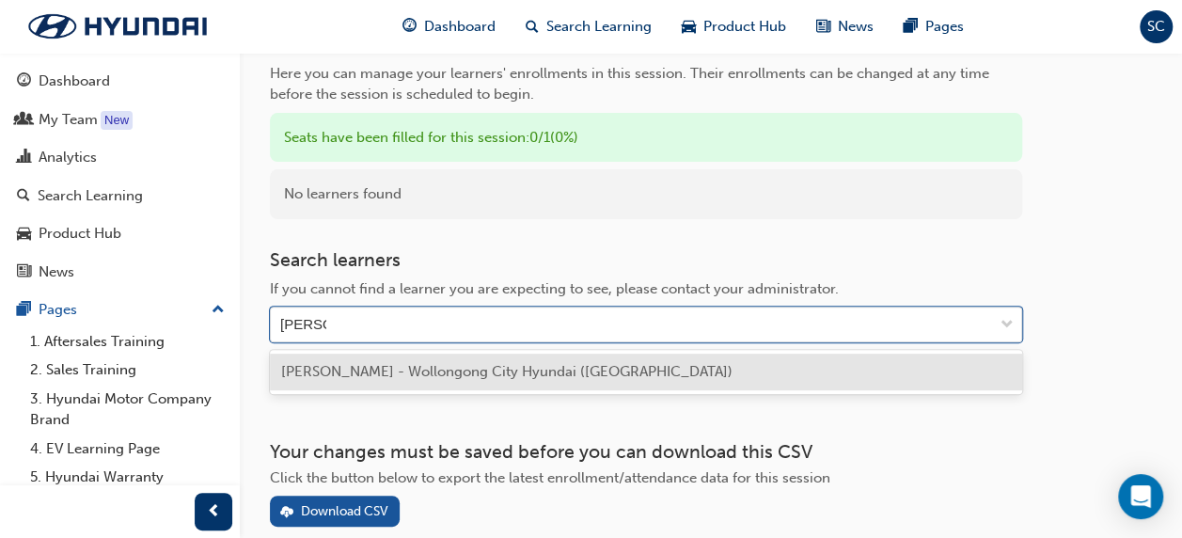
click at [380, 367] on span "[PERSON_NAME] - Wollongong City Hyundai ([GEOGRAPHIC_DATA])" at bounding box center [506, 371] width 451 height 17
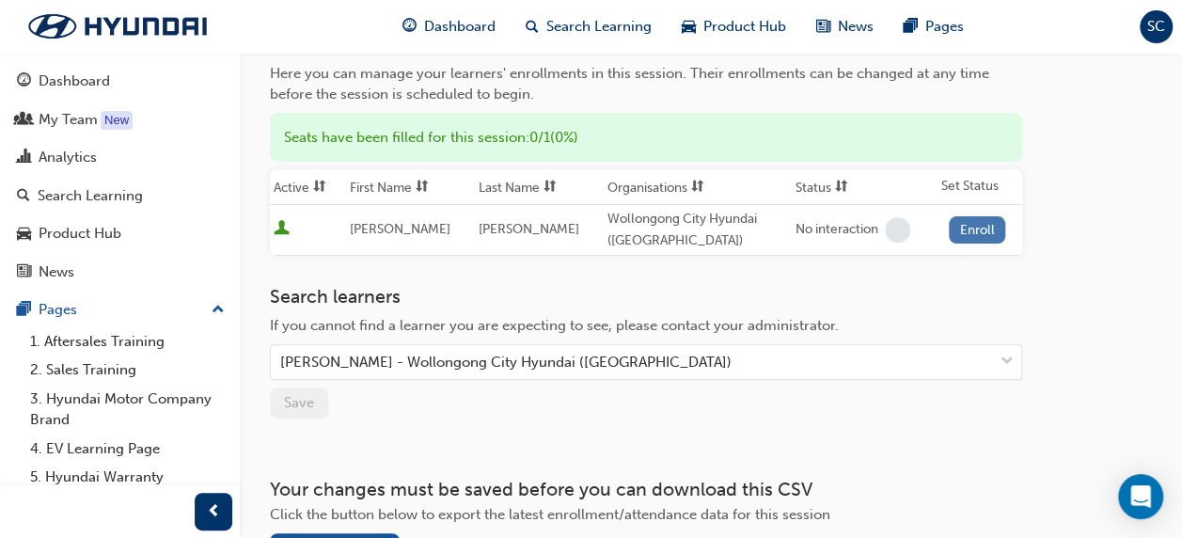
click at [962, 229] on button "Enroll" at bounding box center [976, 229] width 56 height 27
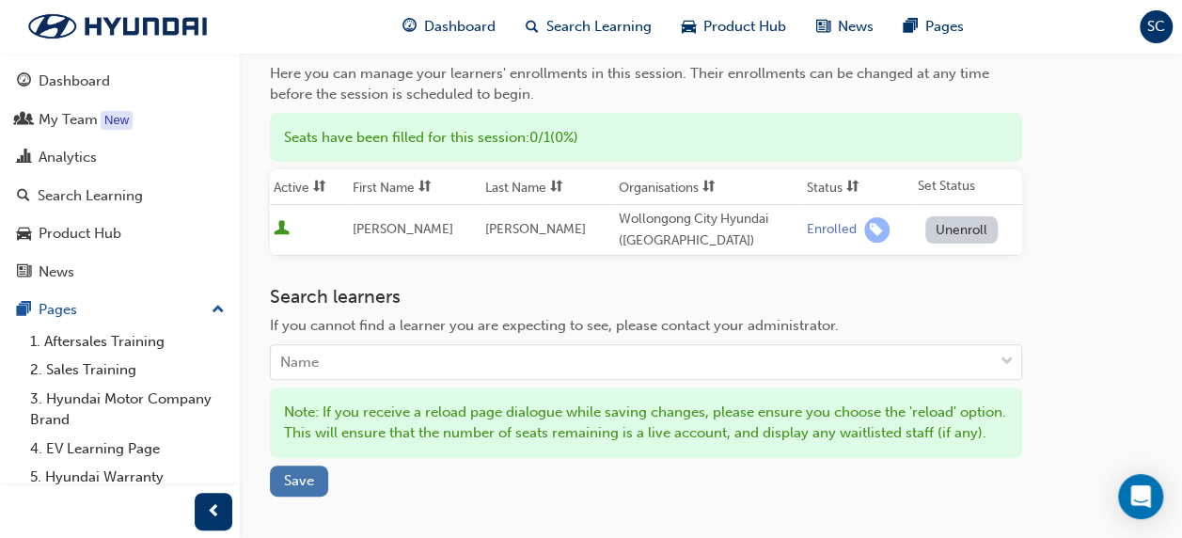
click at [297, 489] on span "Save" at bounding box center [299, 480] width 30 height 17
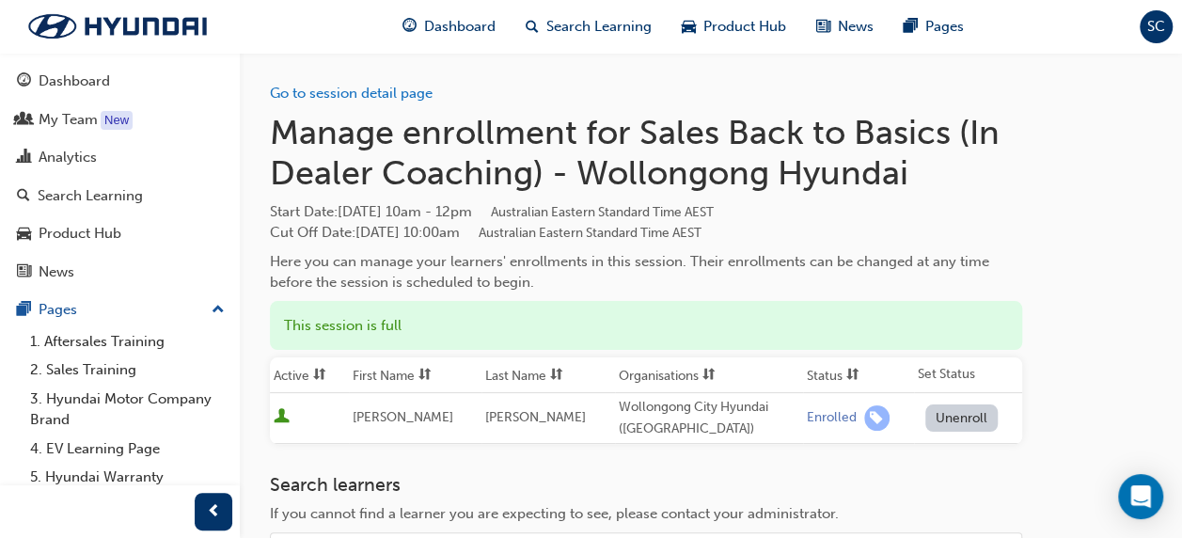
scroll to position [0, 0]
click at [374, 98] on link "Go to session detail page" at bounding box center [351, 93] width 163 height 17
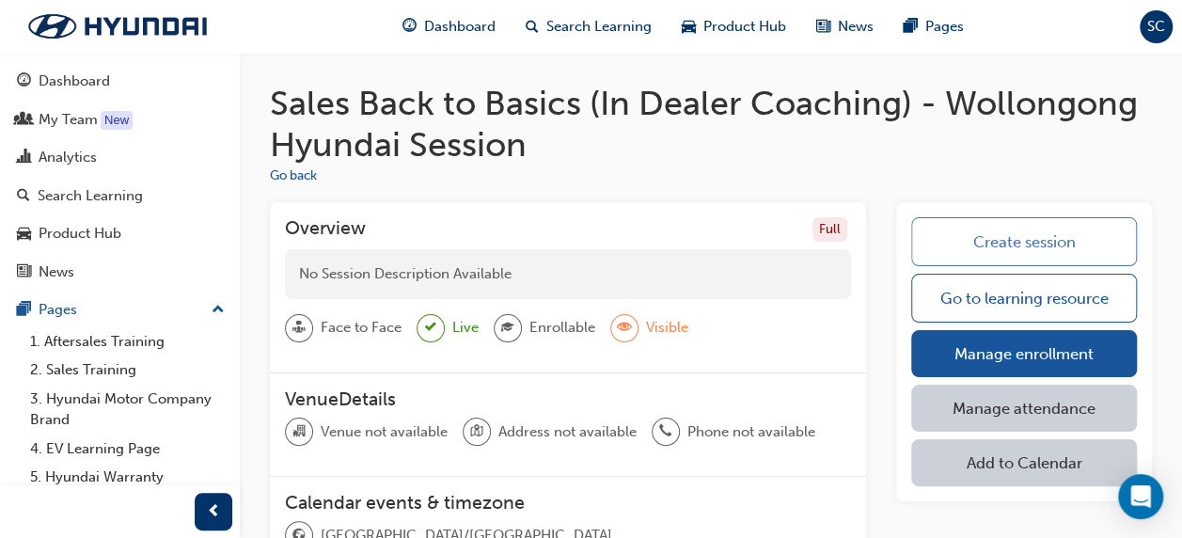
click at [1019, 242] on link "Create session" at bounding box center [1024, 241] width 226 height 49
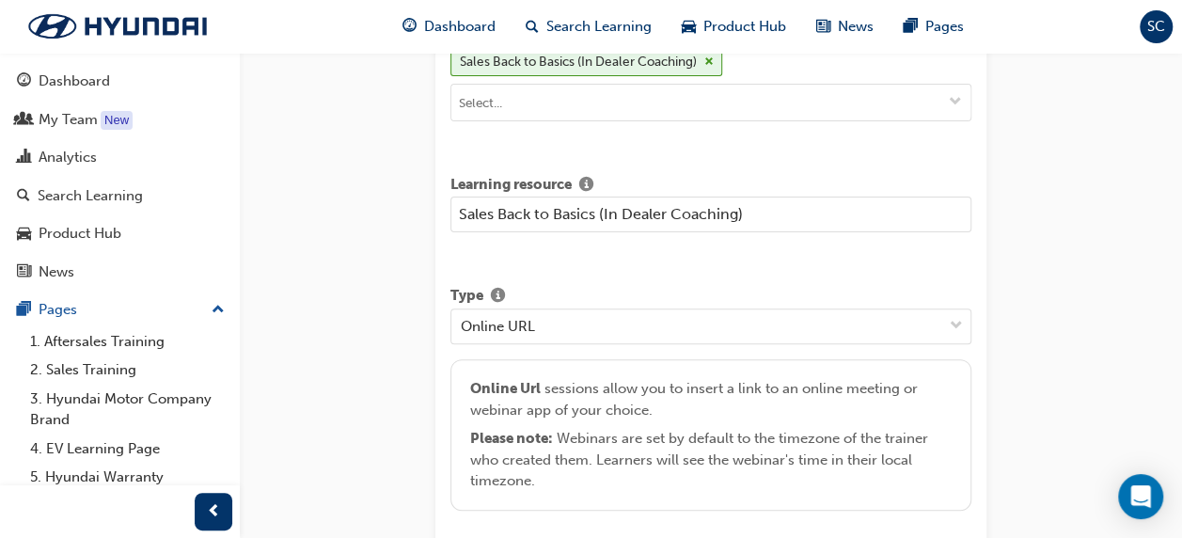
scroll to position [188, 0]
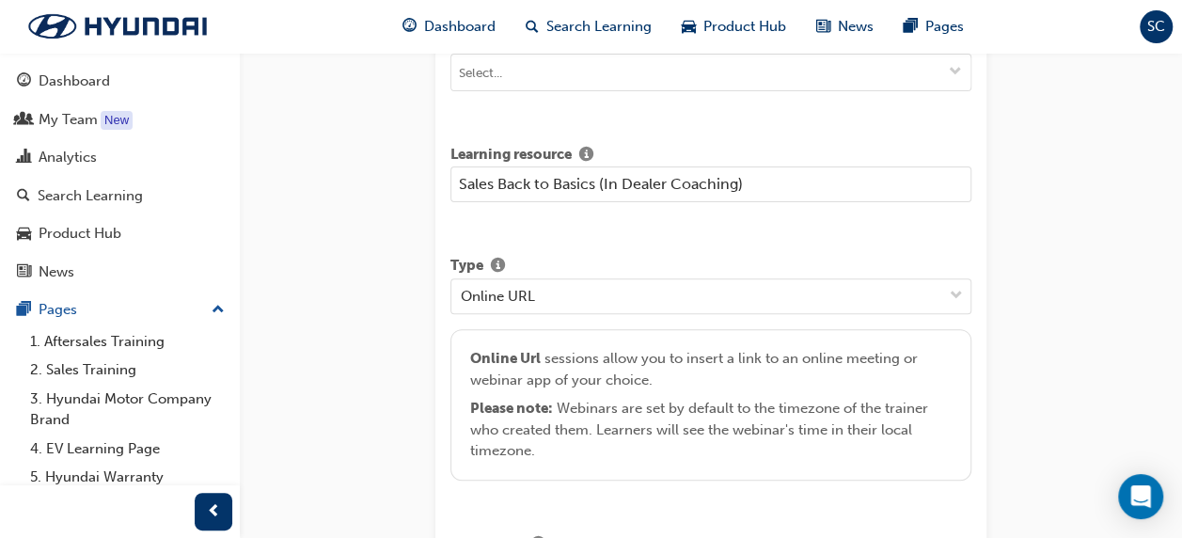
click at [767, 192] on input "Sales Back to Basics (In Dealer Coaching)" at bounding box center [710, 184] width 521 height 36
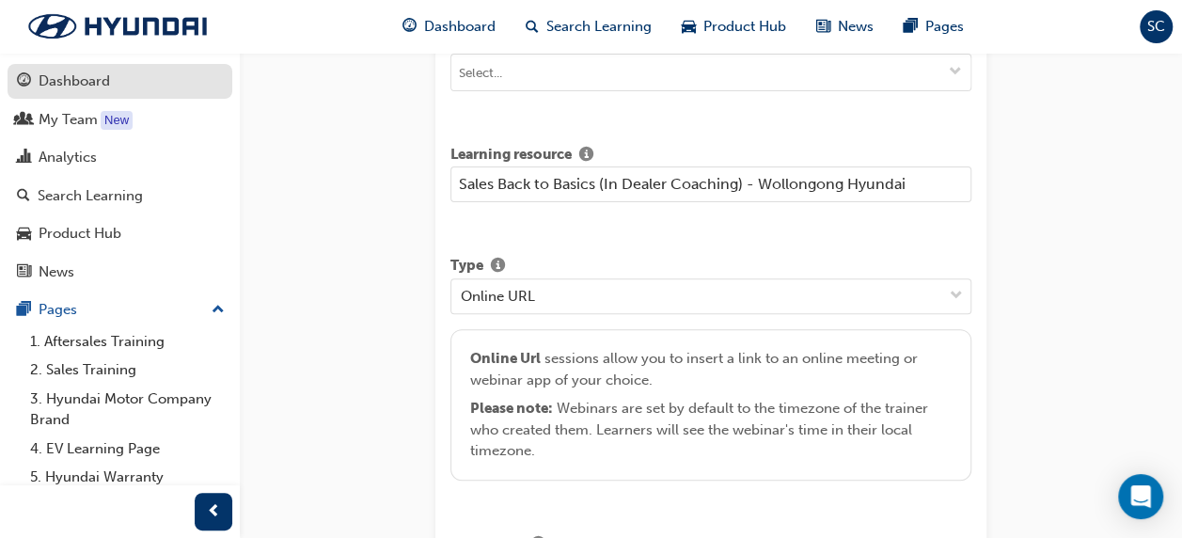
type input "Sales Back to Basics (In Dealer Coaching) - Wollongong Hyundai"
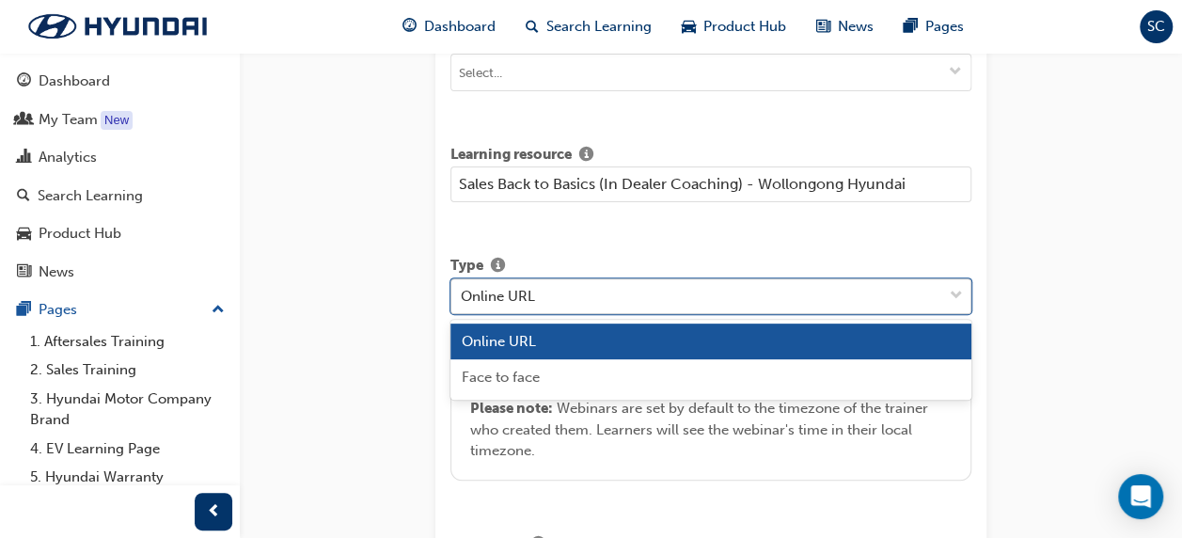
click at [953, 295] on span "down-icon" at bounding box center [955, 296] width 13 height 24
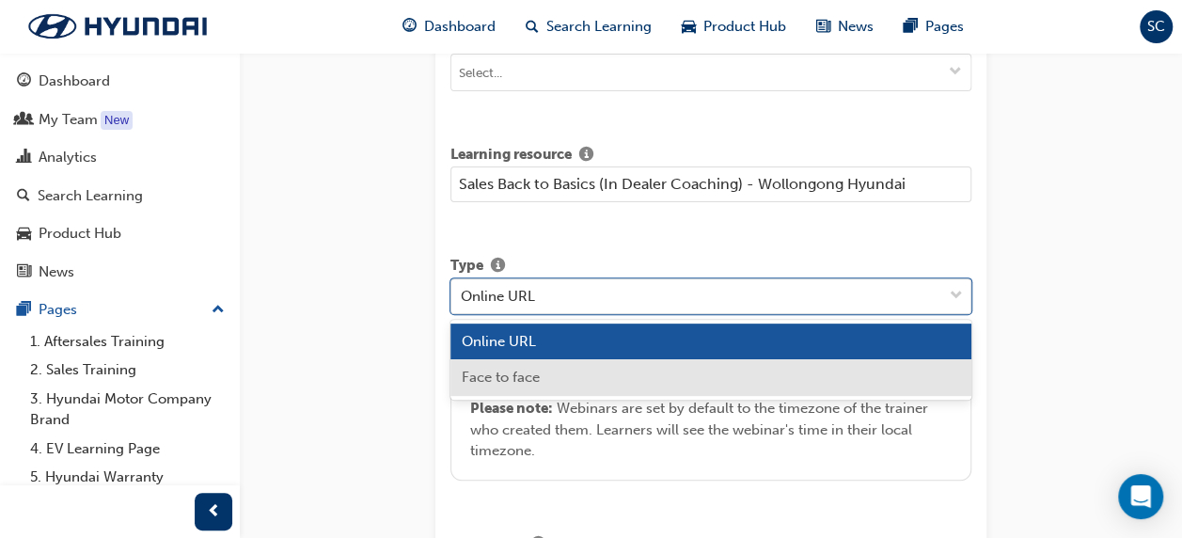
click at [708, 372] on div "Face to face" at bounding box center [710, 377] width 521 height 37
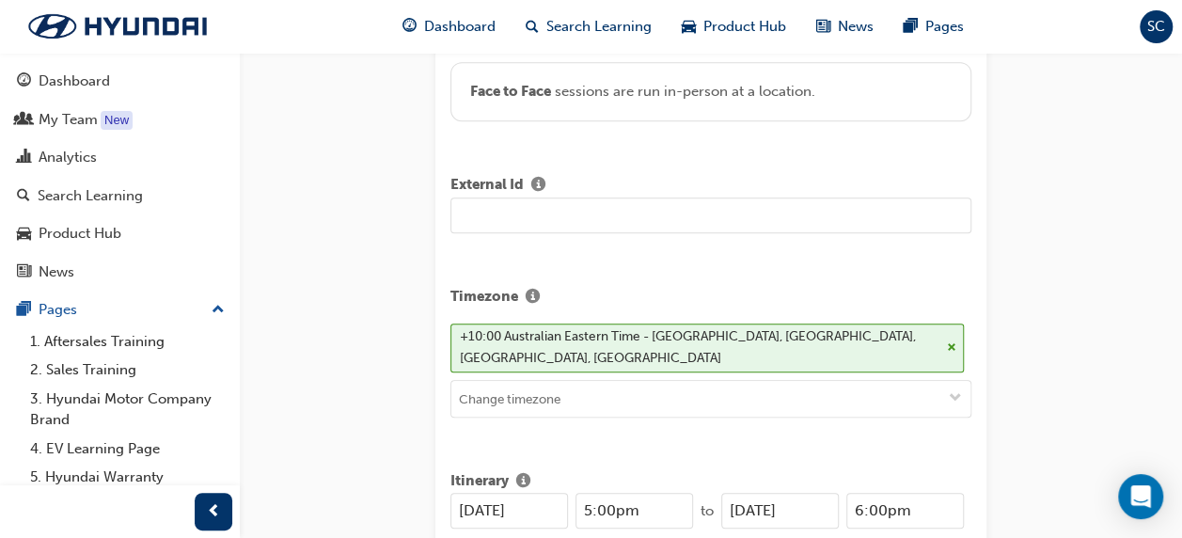
scroll to position [564, 0]
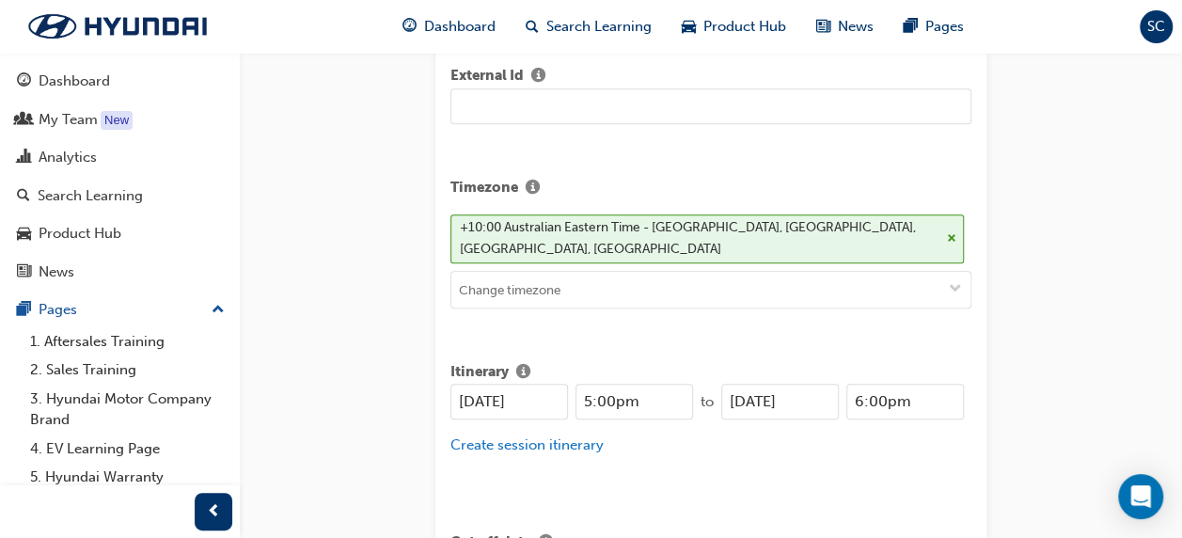
click at [474, 384] on input "[DATE]" at bounding box center [509, 402] width 118 height 36
type input "[DATE]"
click at [614, 384] on input "5:00pm" at bounding box center [634, 402] width 118 height 36
type input "9:30pm"
click at [746, 384] on input "[DATE]" at bounding box center [780, 402] width 118 height 36
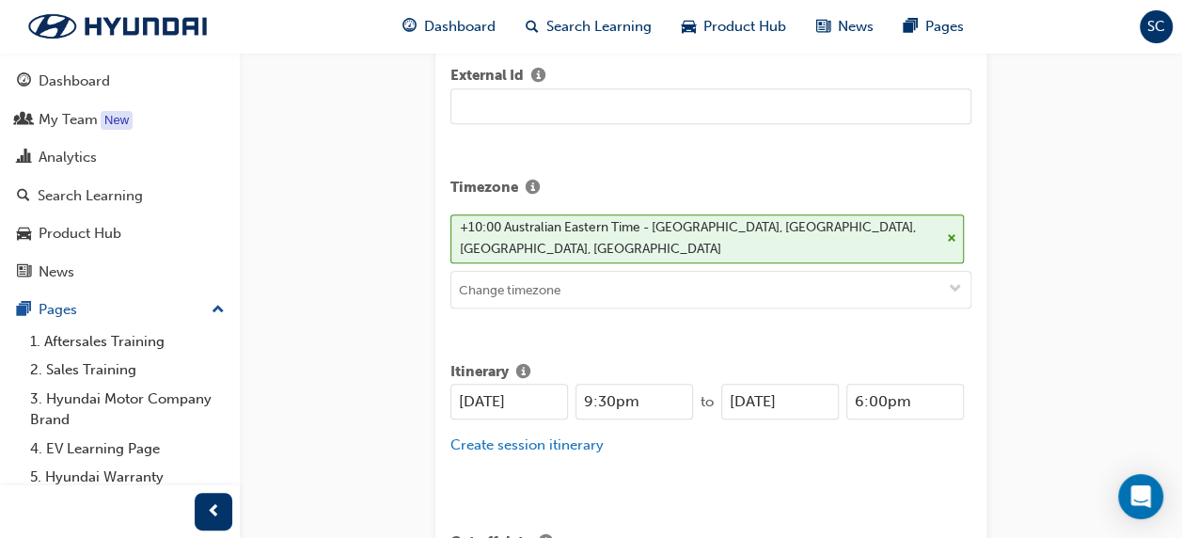
type input "[DATE]"
click at [885, 384] on input "6:00pm" at bounding box center [905, 402] width 118 height 36
type input "11:30pm"
click at [817, 446] on div "[DATE] 9:30pm to [DATE] 11:30pm Create session itinerary" at bounding box center [710, 431] width 521 height 95
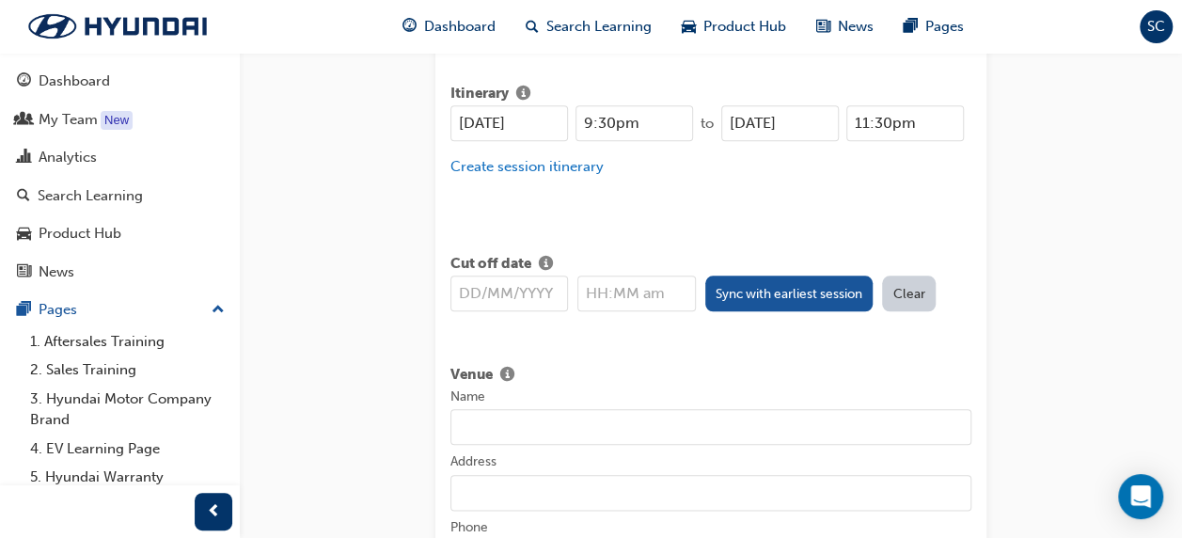
scroll to position [846, 0]
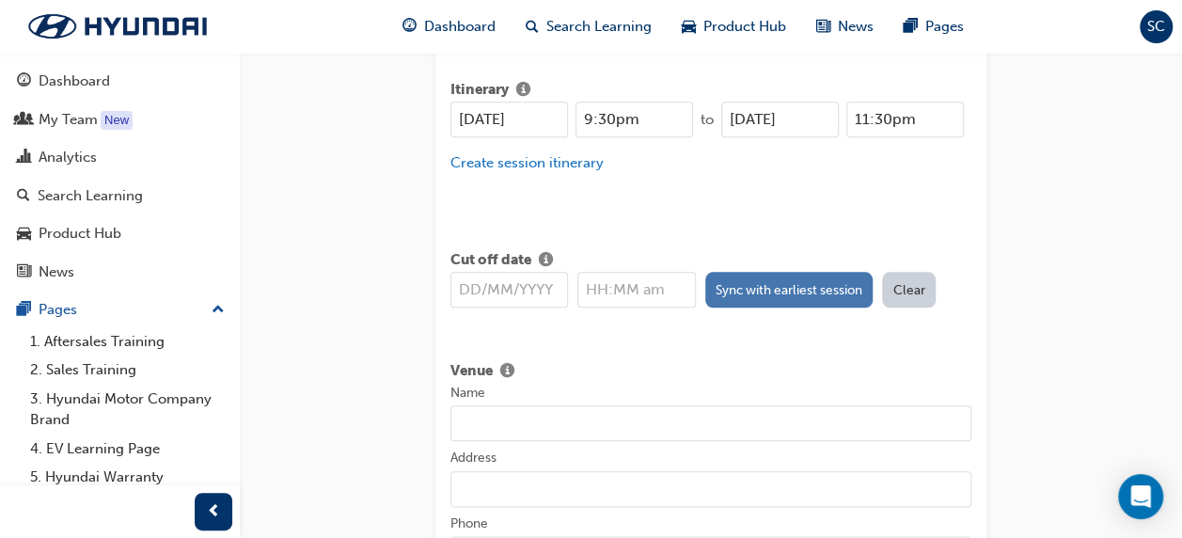
click at [768, 272] on button "Sync with earliest session" at bounding box center [789, 290] width 168 height 36
type input "[DATE]"
type input "9:30pm"
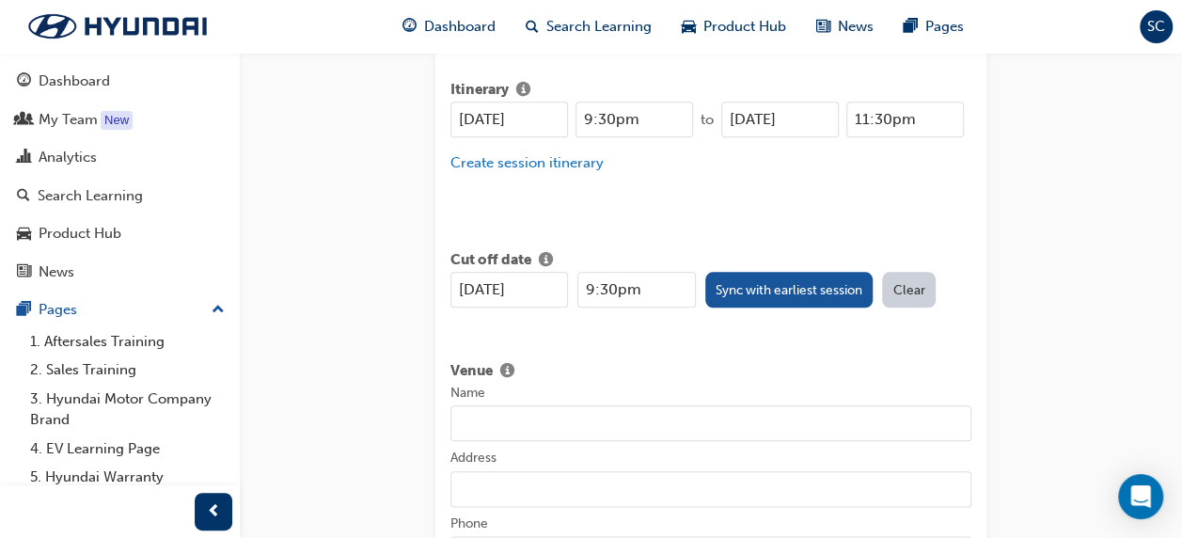
click at [545, 405] on input "Name" at bounding box center [710, 423] width 521 height 36
type input "Wollongong City Hyundai"
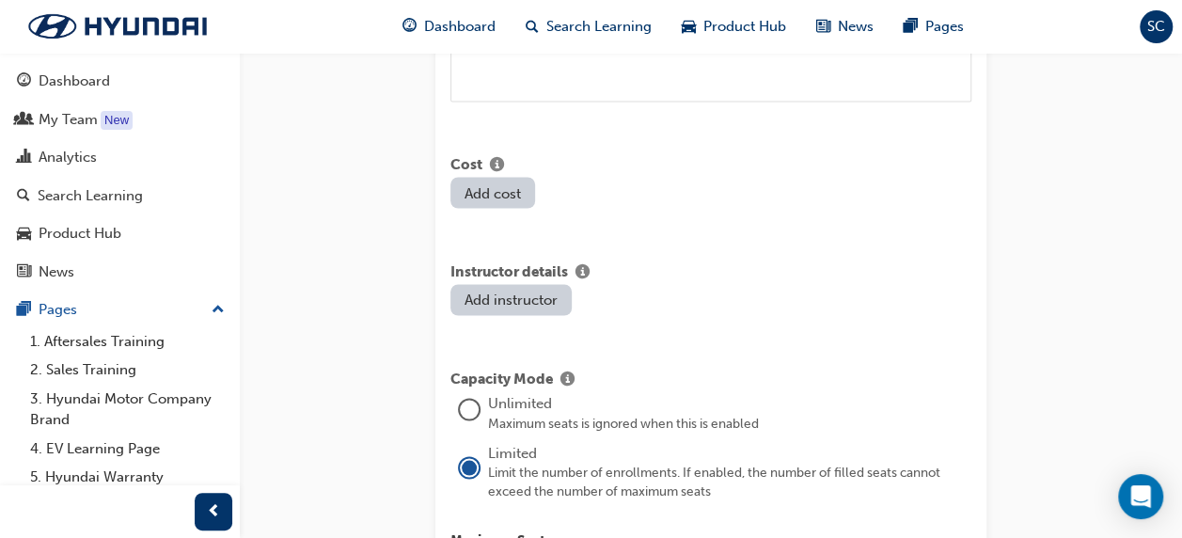
scroll to position [1598, 0]
click at [462, 283] on button "Add instructor" at bounding box center [510, 298] width 121 height 31
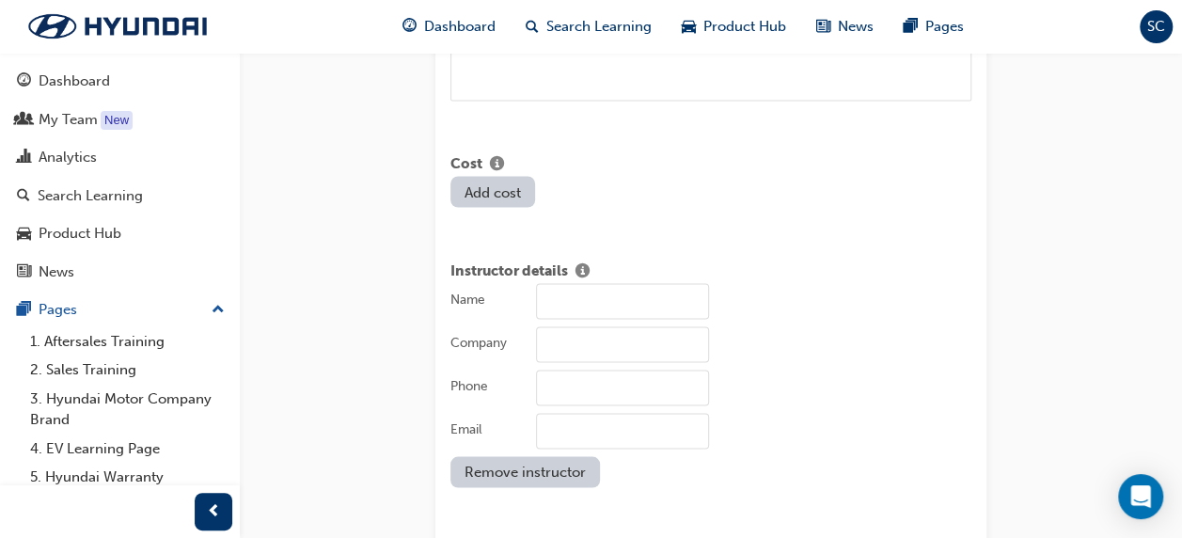
click at [563, 283] on input "Name" at bounding box center [622, 301] width 173 height 36
type input "[PERSON_NAME]"
type input "HMCA"
type input "0499178923"
type input "[EMAIL_ADDRESS][DOMAIN_NAME]"
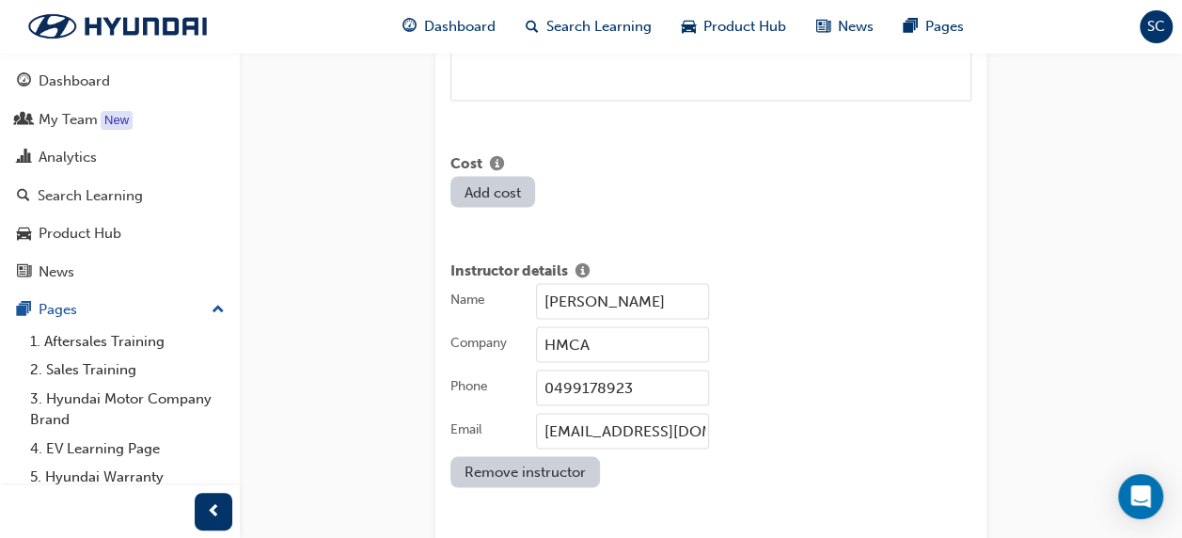
type input "1"
click at [807, 326] on div "HMCA" at bounding box center [753, 344] width 435 height 36
click at [709, 326] on input "HMCA" at bounding box center [622, 344] width 173 height 36
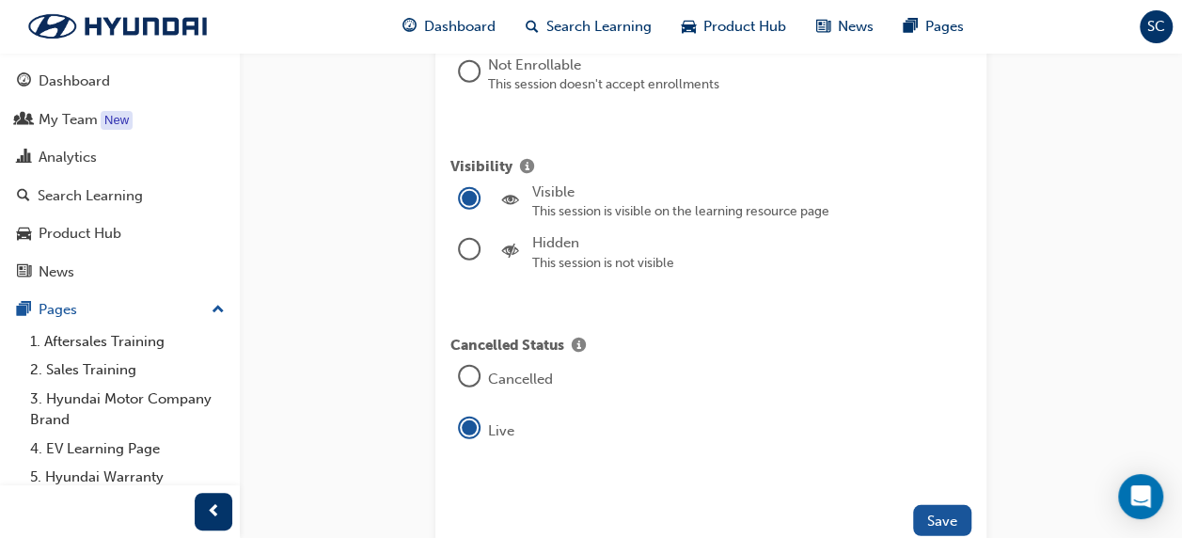
scroll to position [2444, 0]
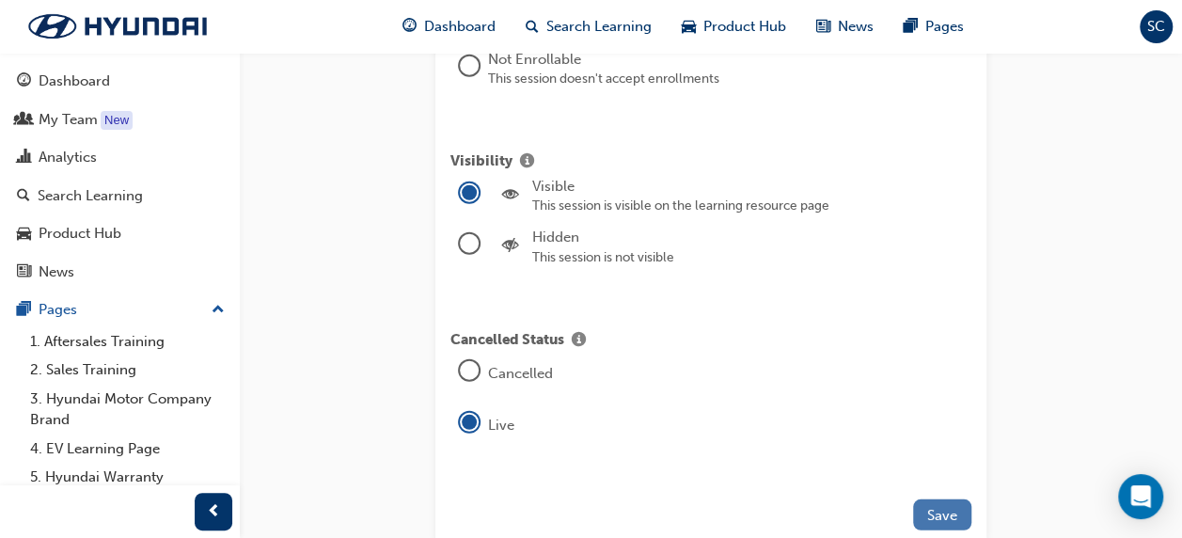
click at [937, 499] on button "Save" at bounding box center [942, 514] width 58 height 31
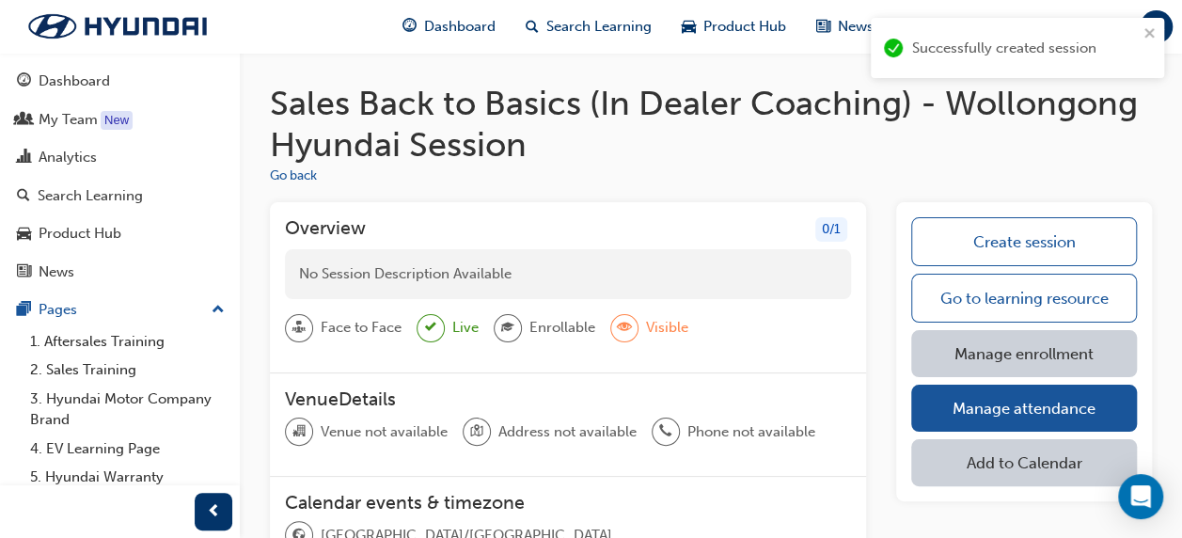
click at [983, 346] on link "Manage enrollment" at bounding box center [1024, 353] width 226 height 47
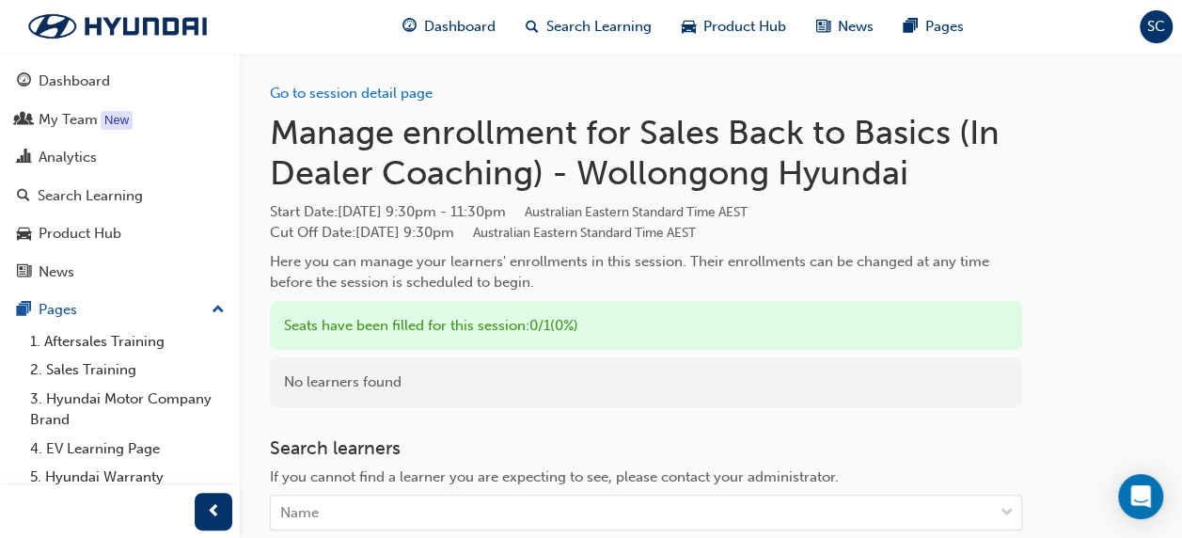
click at [334, 384] on div "No learners found" at bounding box center [646, 382] width 752 height 50
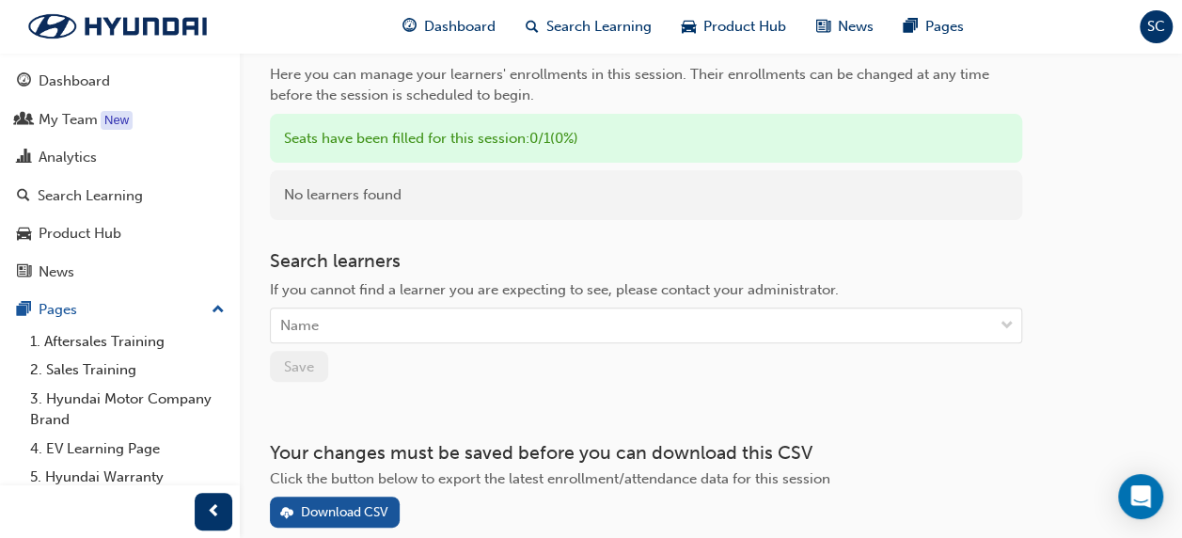
scroll to position [188, 0]
click at [329, 332] on div "Name" at bounding box center [632, 324] width 722 height 33
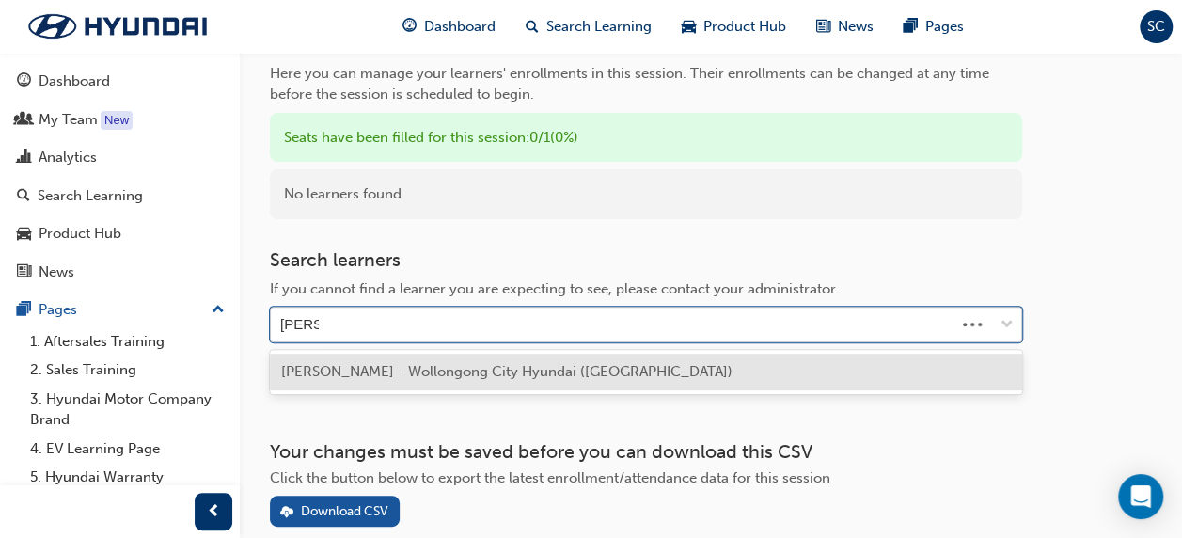
type input "[PERSON_NAME]"
click at [335, 369] on span "[PERSON_NAME] - Wollongong City Hyundai ([GEOGRAPHIC_DATA])" at bounding box center [506, 371] width 451 height 17
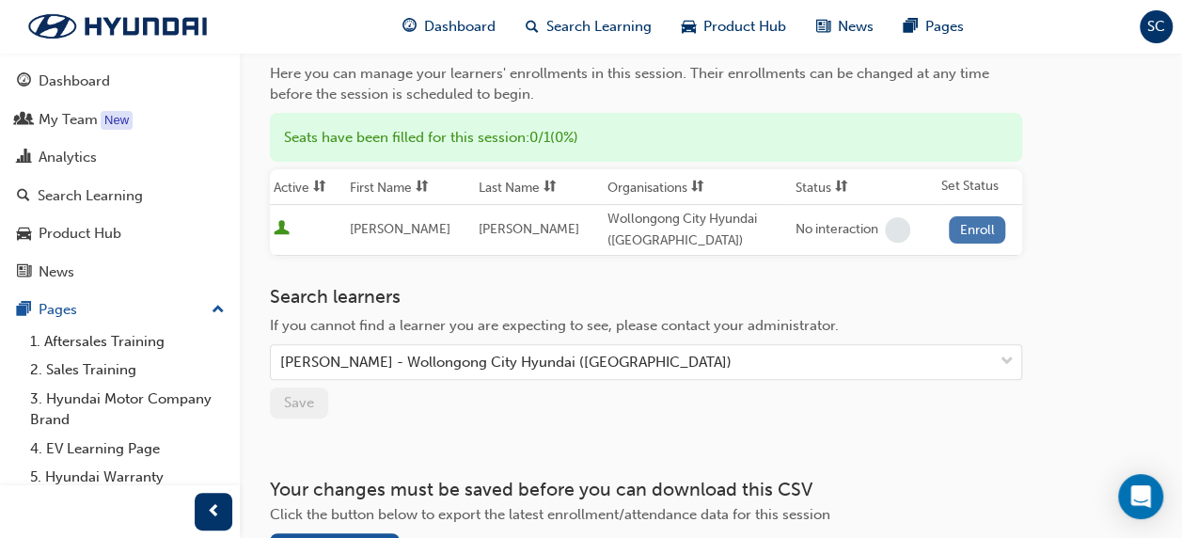
click at [956, 227] on button "Enroll" at bounding box center [976, 229] width 56 height 27
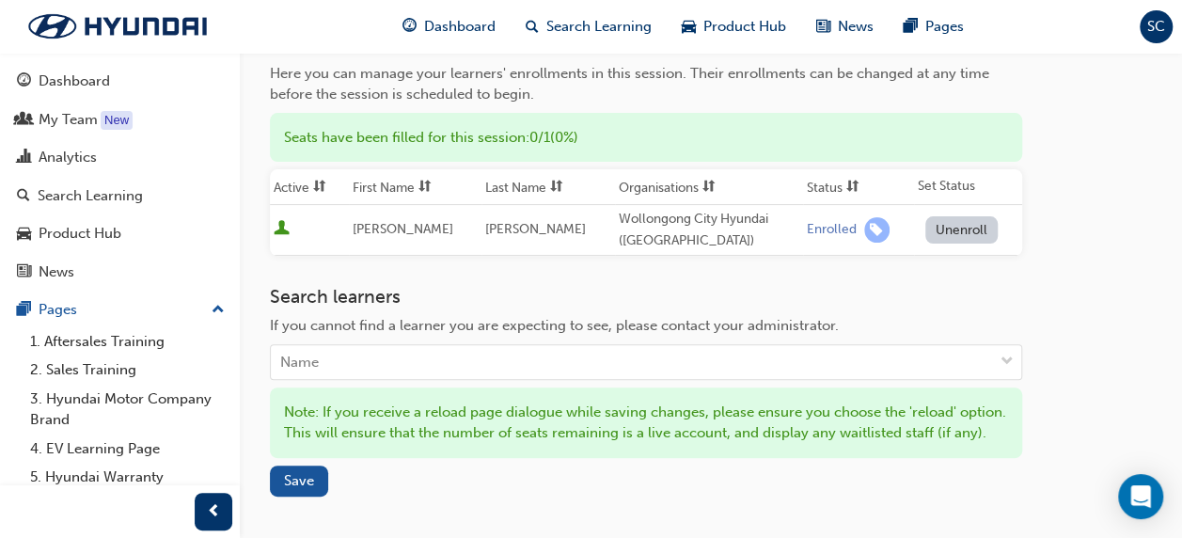
scroll to position [419, 0]
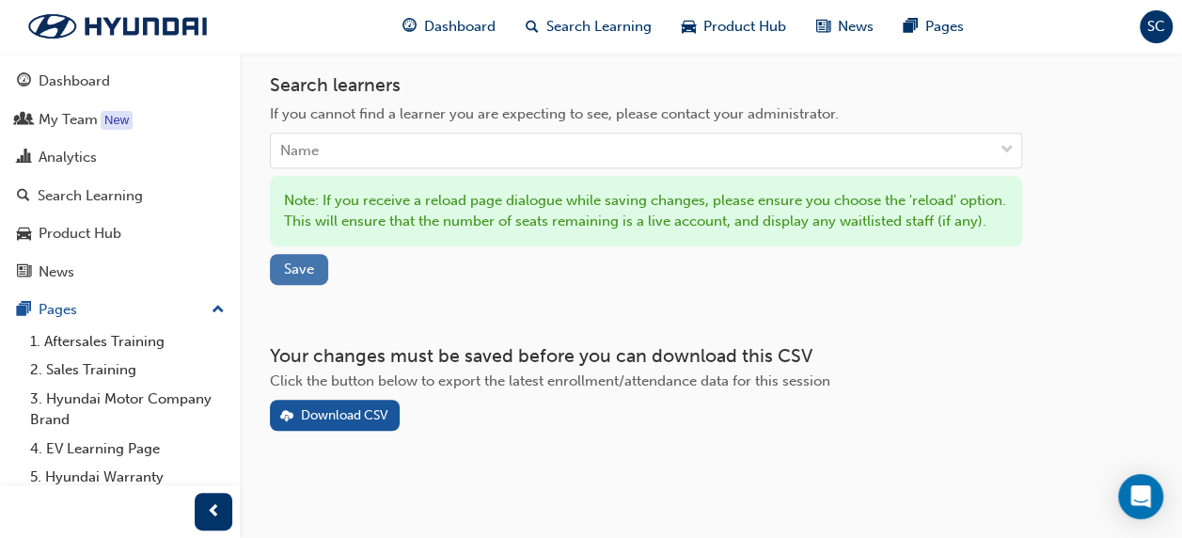
click at [284, 274] on span "Save" at bounding box center [299, 268] width 30 height 17
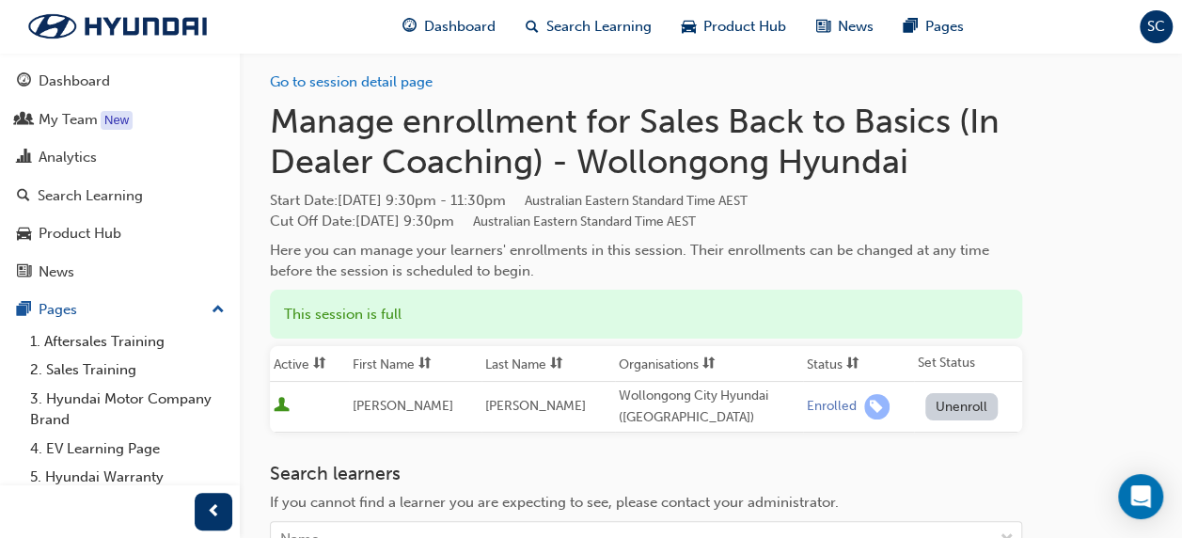
scroll to position [0, 0]
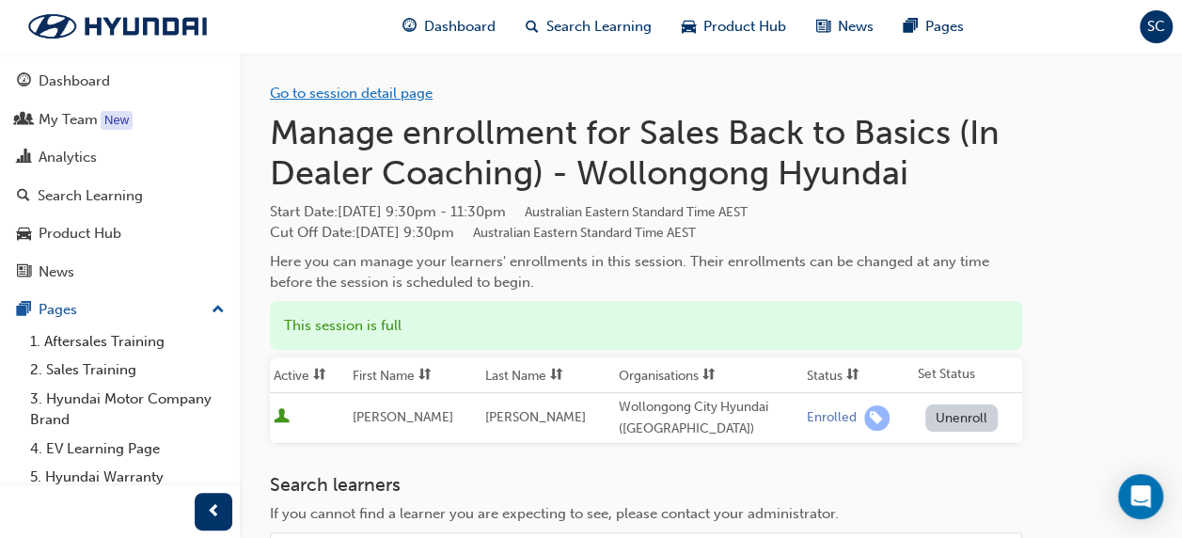
click at [306, 100] on link "Go to session detail page" at bounding box center [351, 93] width 163 height 17
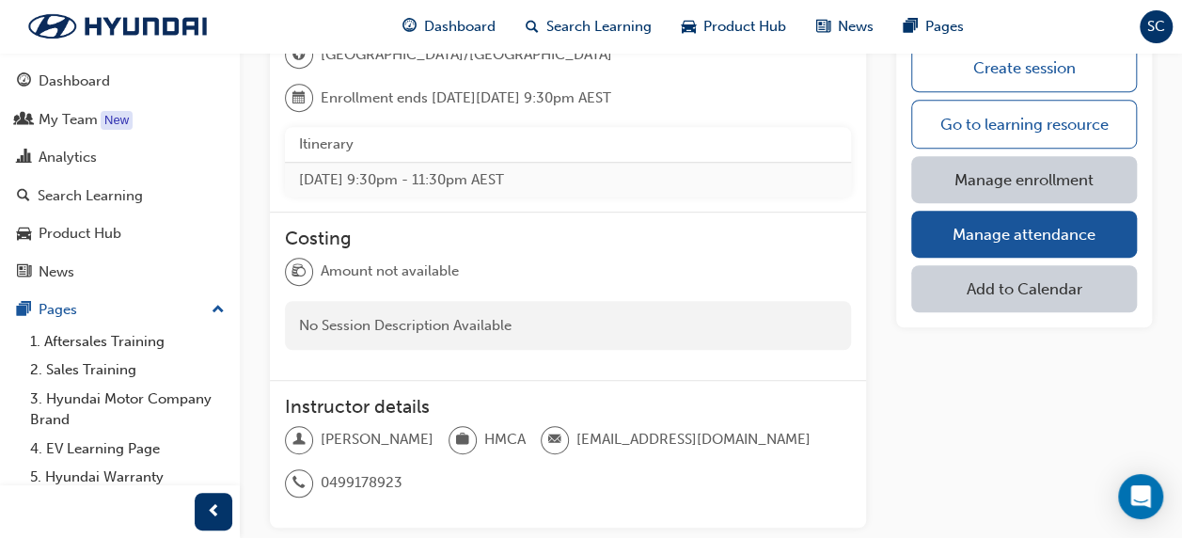
scroll to position [568, 0]
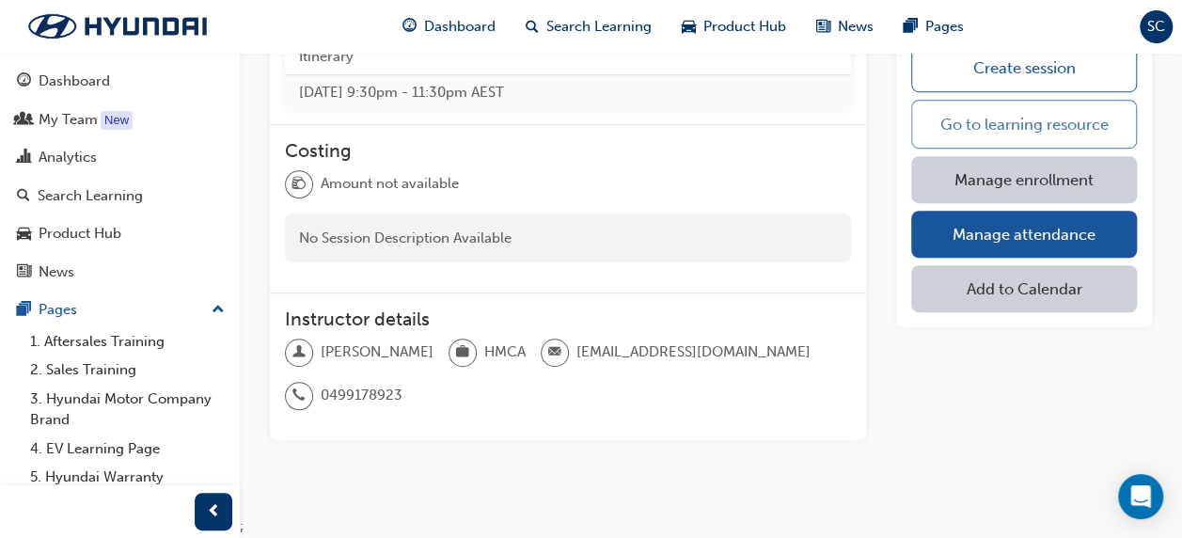
click at [940, 124] on link "Go to learning resource" at bounding box center [1024, 124] width 226 height 49
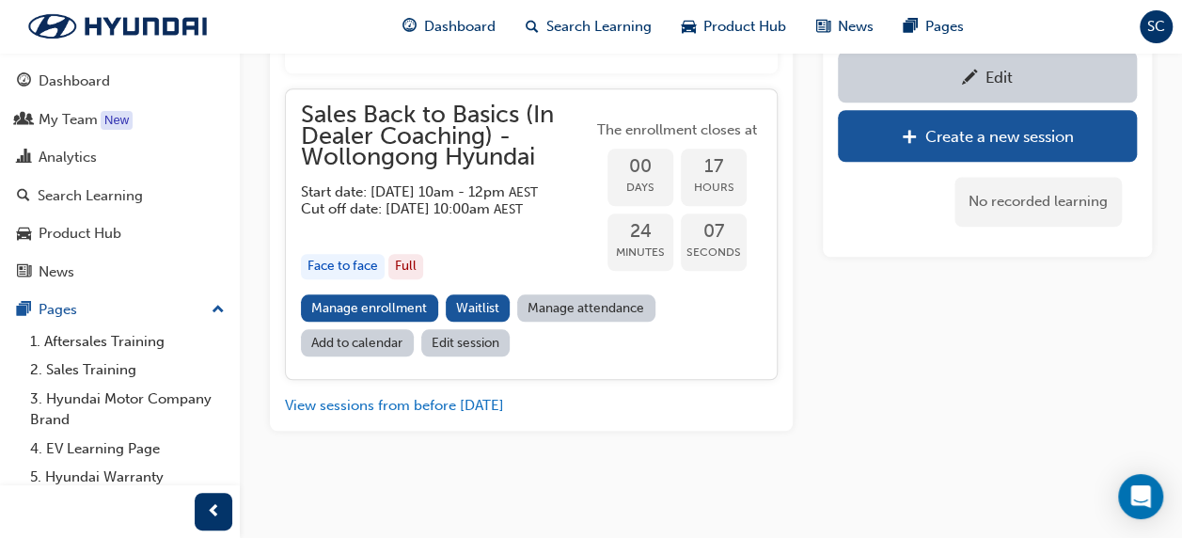
scroll to position [767, 0]
click at [399, 398] on button "View sessions from before [DATE]" at bounding box center [394, 406] width 219 height 22
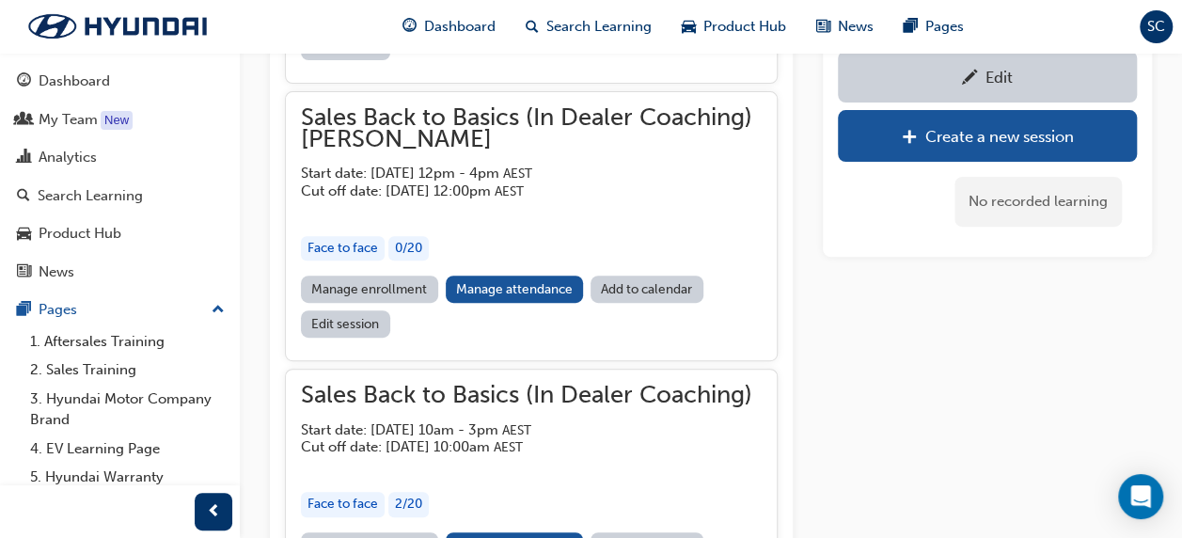
scroll to position [24795, 0]
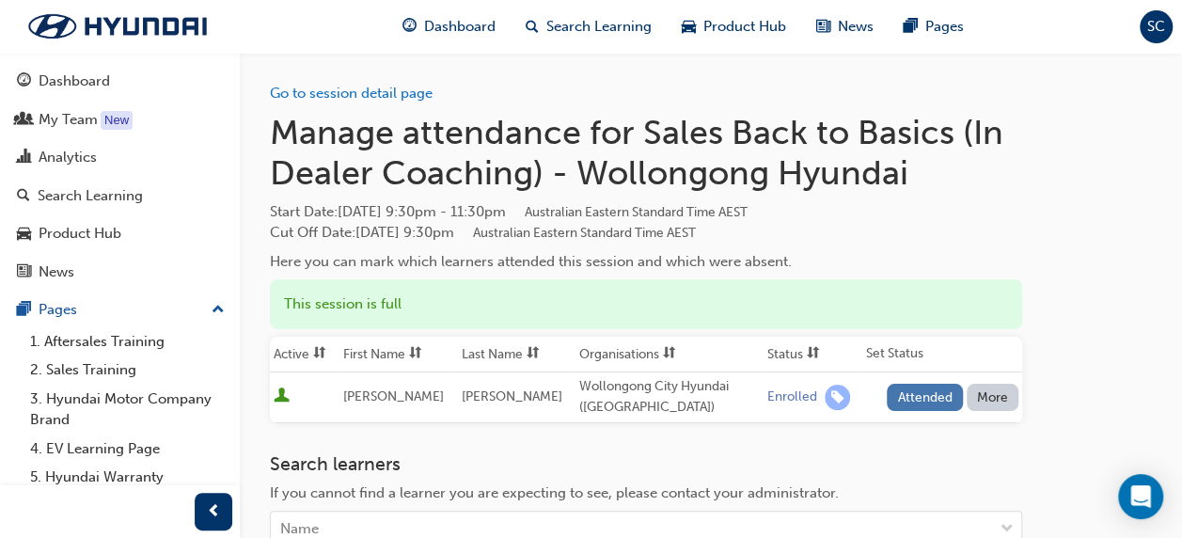
click at [928, 392] on button "Attended" at bounding box center [924, 397] width 76 height 27
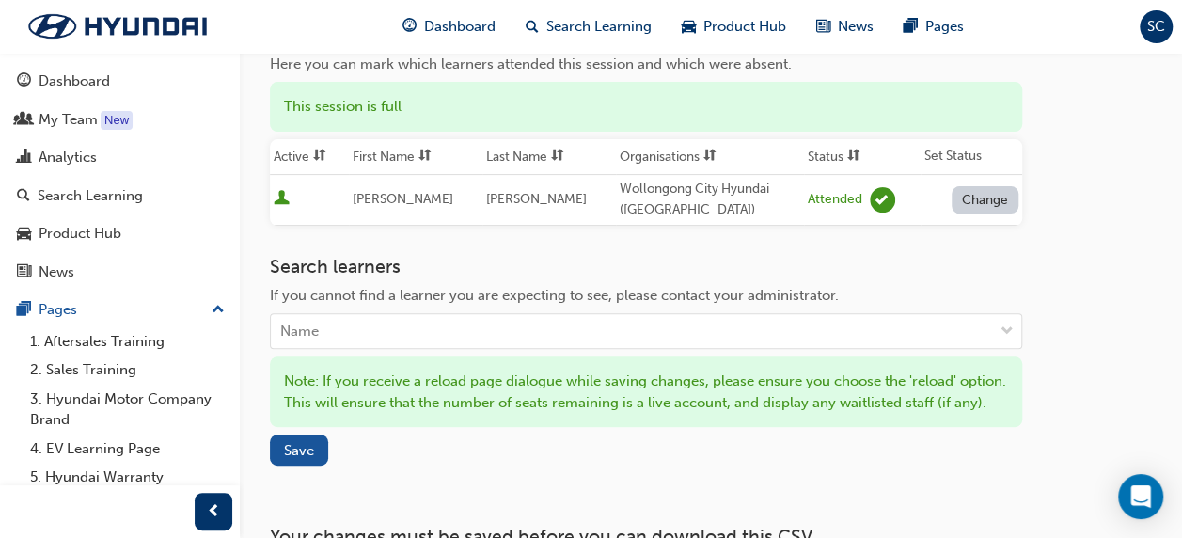
scroll to position [376, 0]
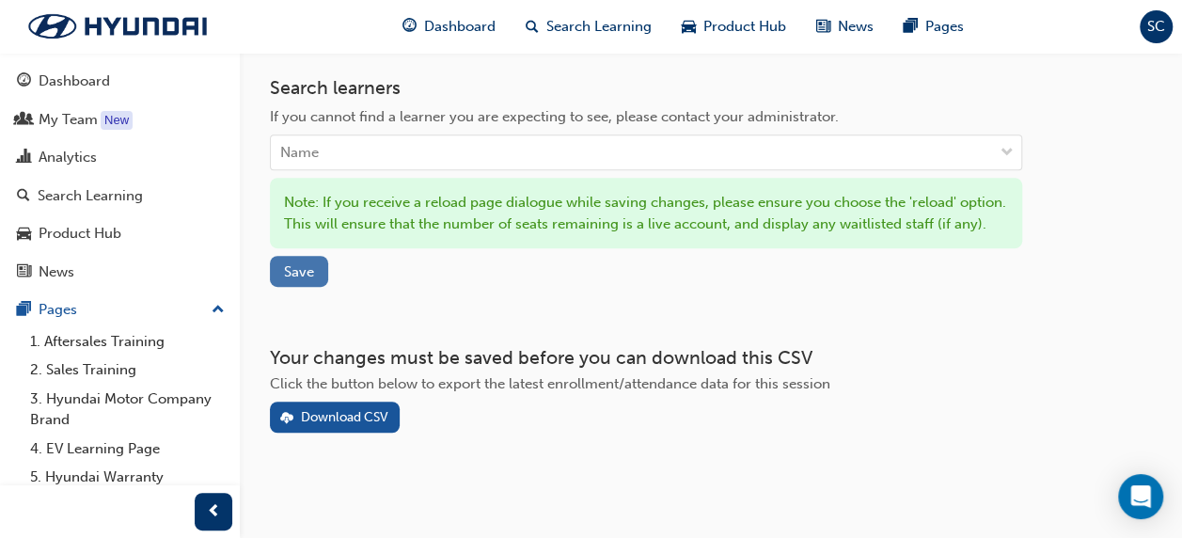
click at [316, 287] on button "Save" at bounding box center [299, 271] width 58 height 31
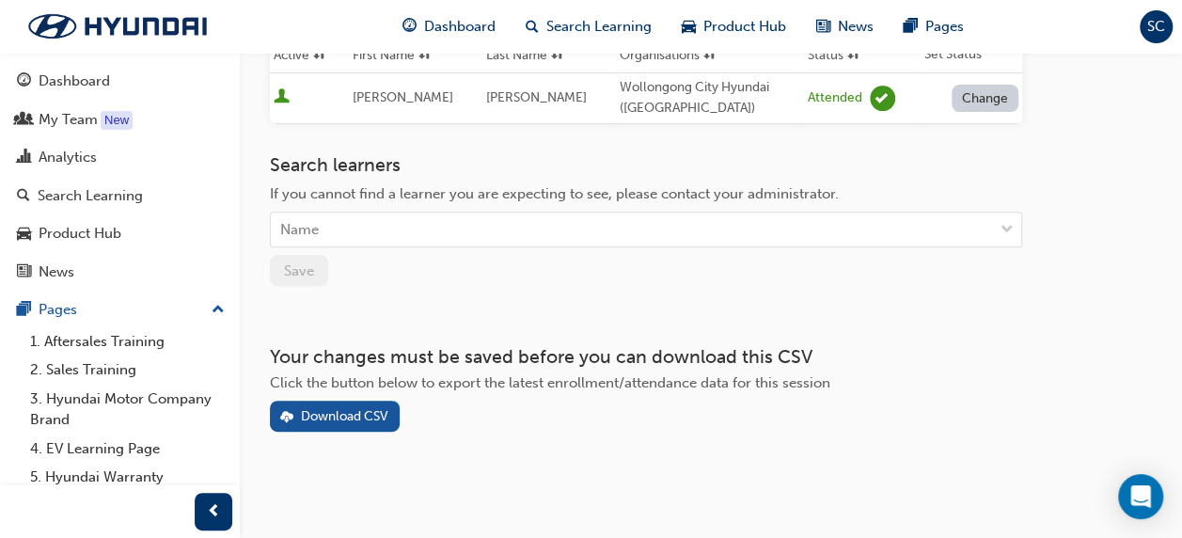
scroll to position [0, 0]
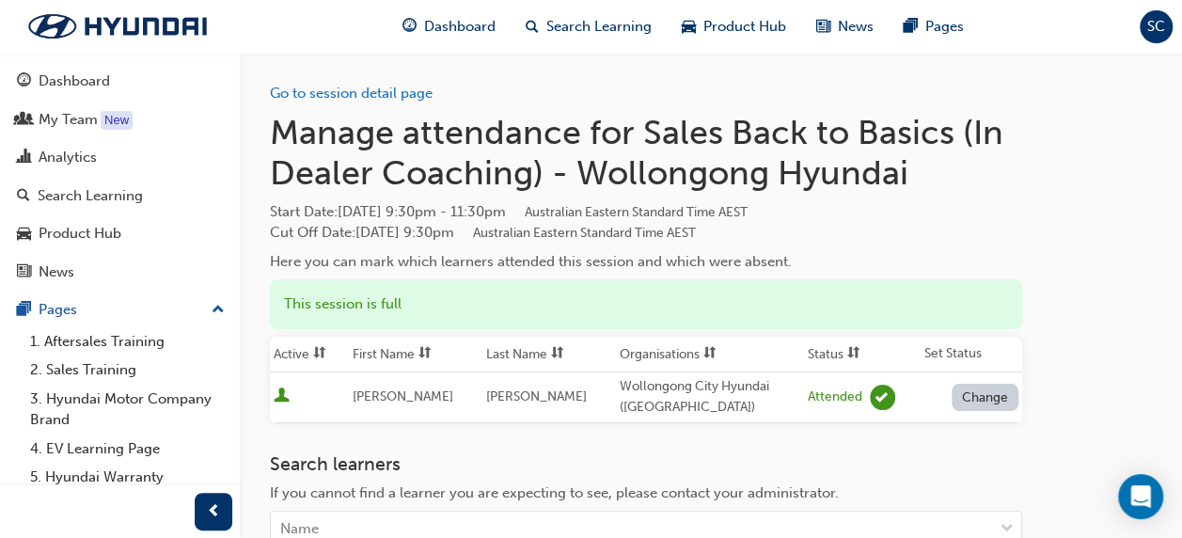
click at [1109, 380] on div "Go to session detail page Manage attendance for Sales Back to Basics (In Dealer…" at bounding box center [711, 392] width 882 height 678
click at [66, 83] on div "Dashboard" at bounding box center [74, 82] width 71 height 22
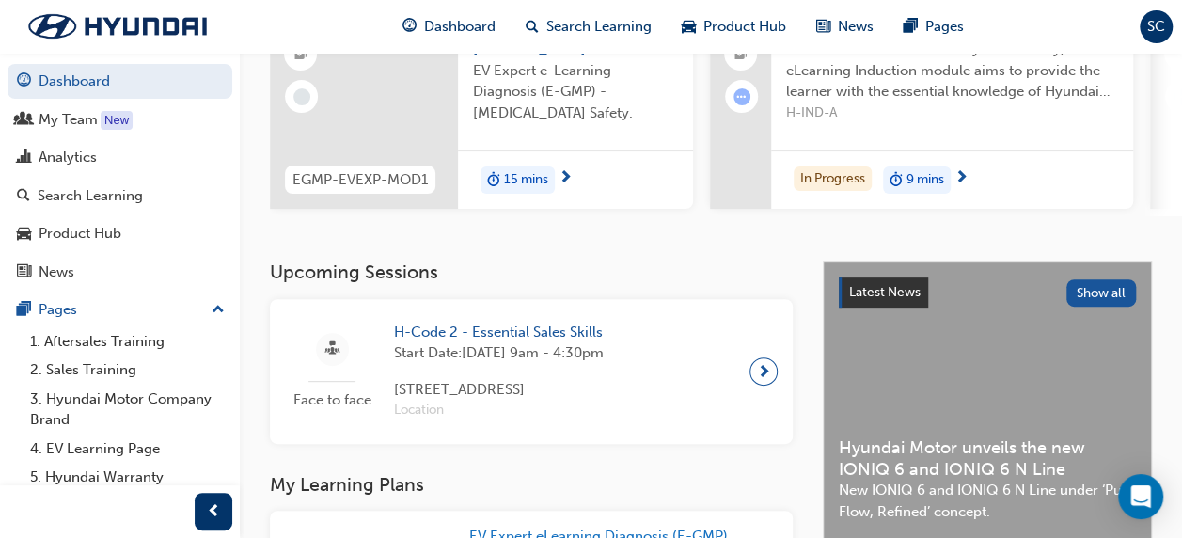
scroll to position [188, 0]
